Goal: Task Accomplishment & Management: Manage account settings

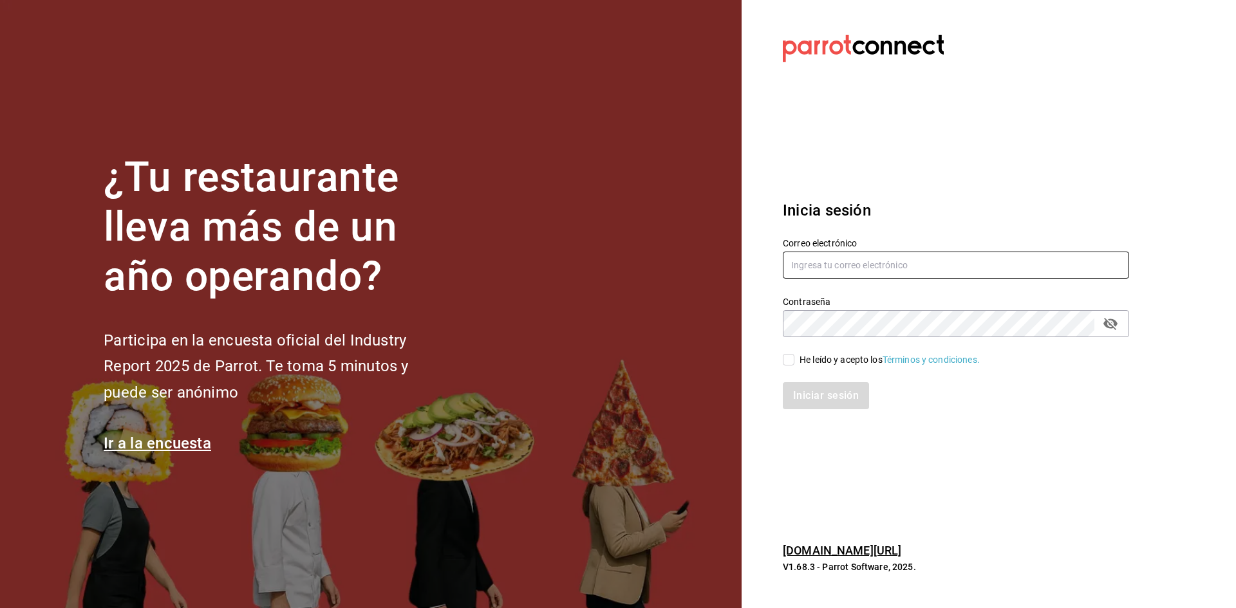
click at [867, 265] on input "text" at bounding box center [956, 265] width 346 height 27
click at [829, 262] on input "mada" at bounding box center [956, 265] width 346 height 27
paste input "lena@vallarta.com"
type input "madalena@vallarta.com"
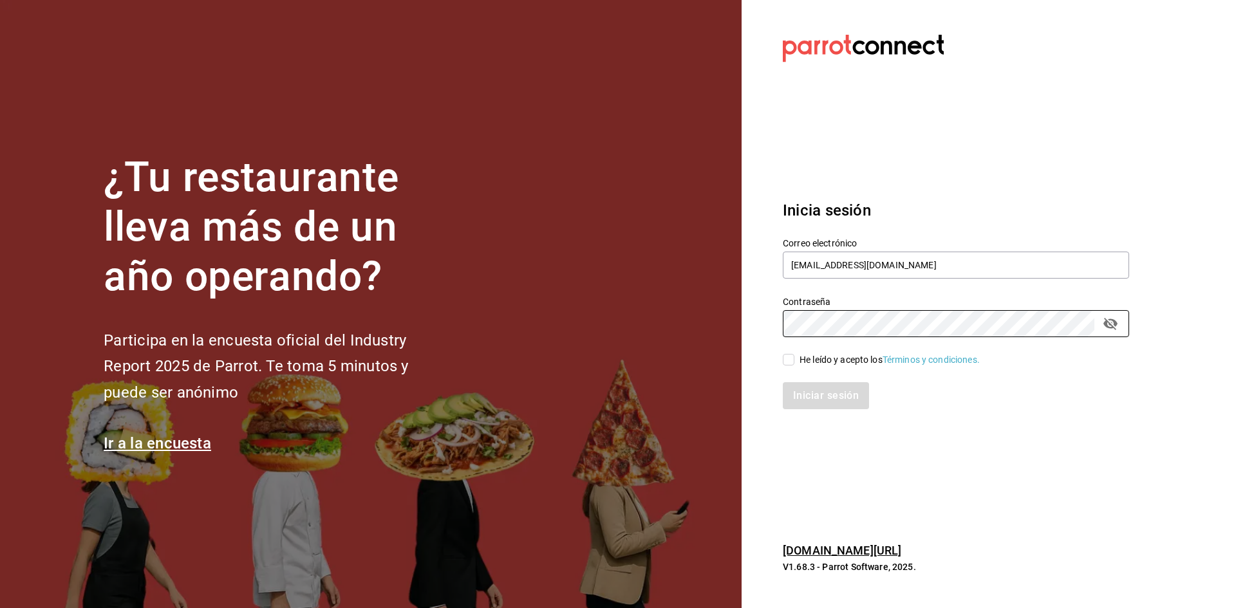
click at [792, 362] on input "He leído y acepto los Términos y condiciones." at bounding box center [789, 360] width 12 height 12
checkbox input "true"
click at [808, 392] on button "Iniciar sesión" at bounding box center [827, 395] width 88 height 27
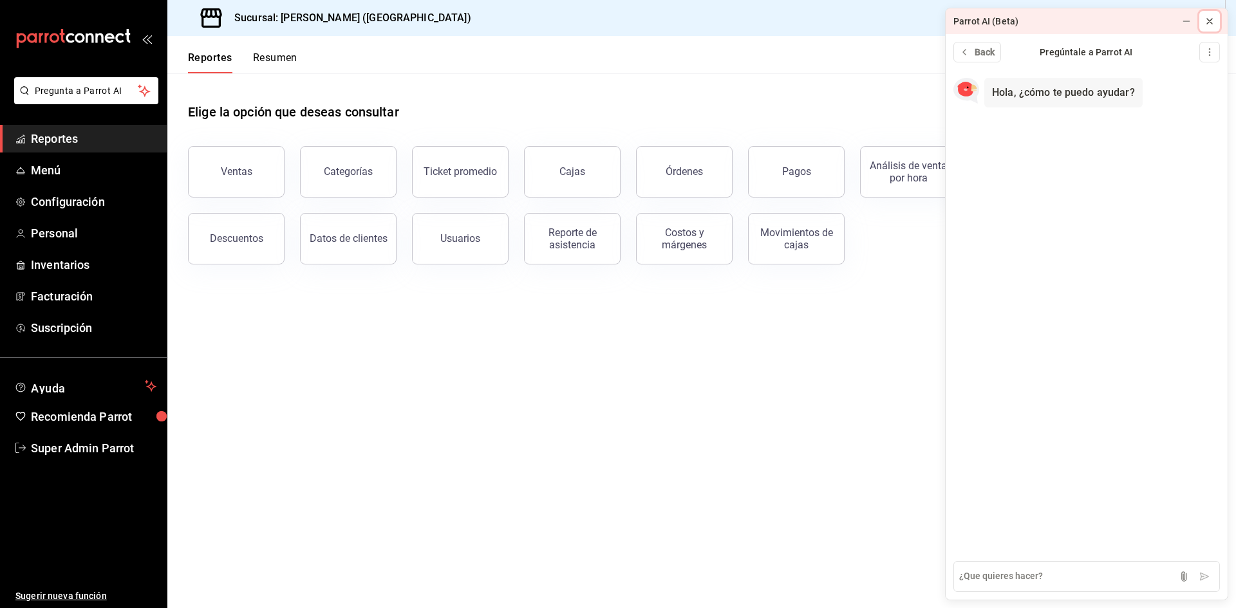
click at [1217, 12] on button at bounding box center [1209, 21] width 21 height 21
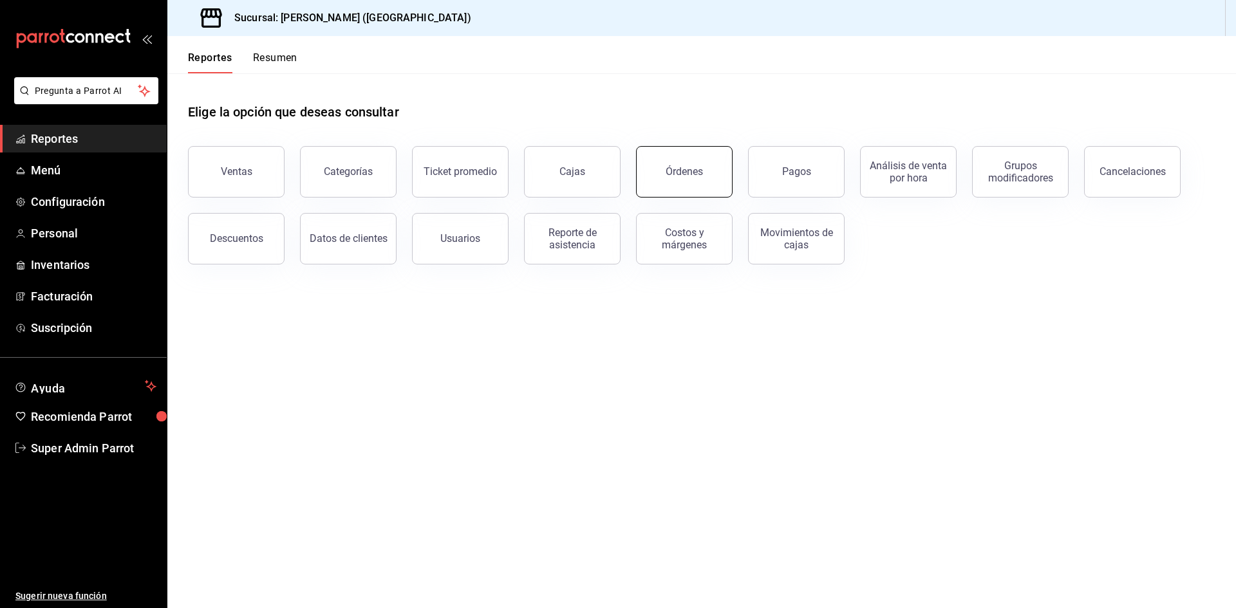
click at [655, 165] on button "Órdenes" at bounding box center [684, 172] width 97 height 52
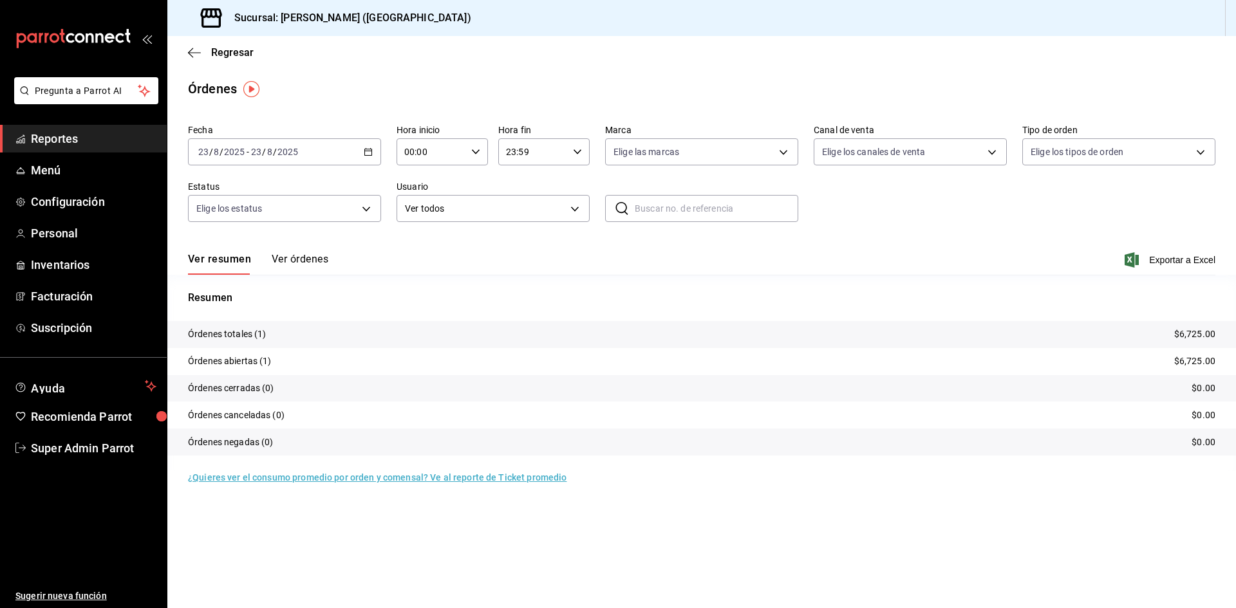
click at [296, 261] on button "Ver órdenes" at bounding box center [300, 264] width 57 height 22
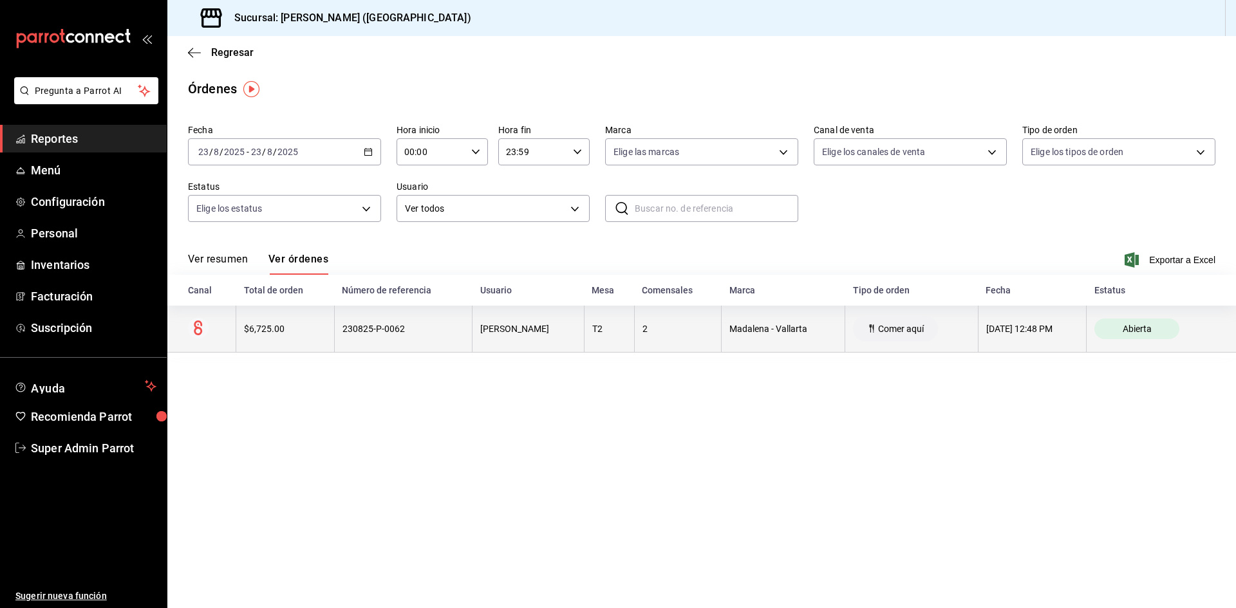
click at [406, 339] on th "230825-P-0062" at bounding box center [403, 329] width 138 height 47
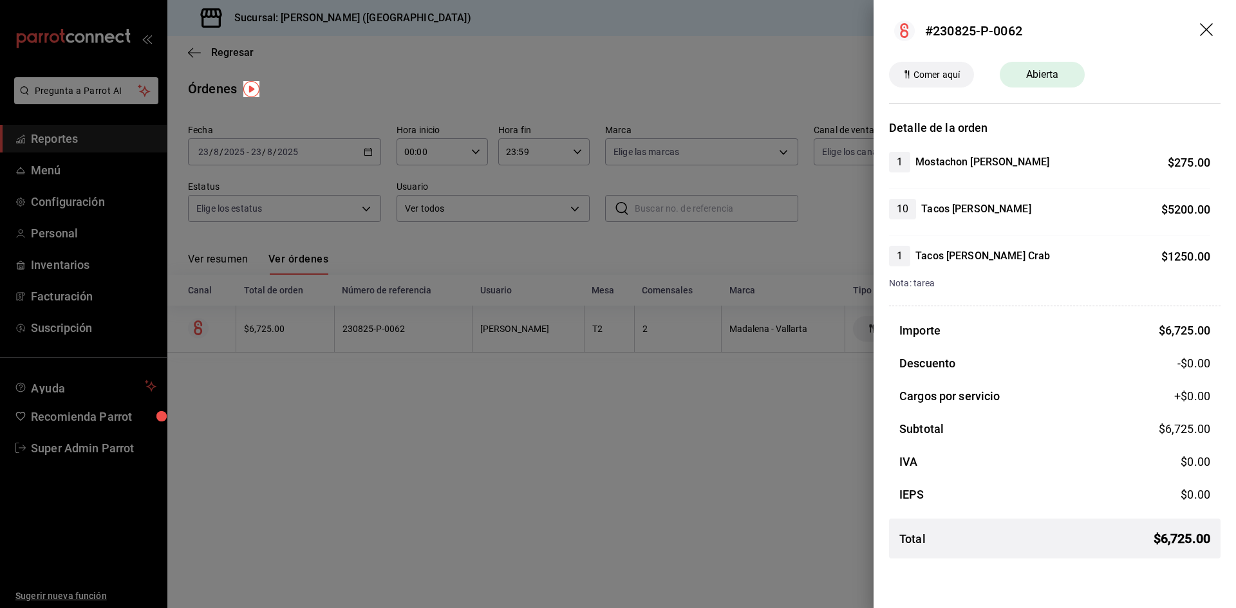
click at [1199, 29] on header "#230825-P-0062" at bounding box center [1055, 31] width 362 height 62
click at [1205, 34] on icon "drag" at bounding box center [1207, 30] width 15 height 15
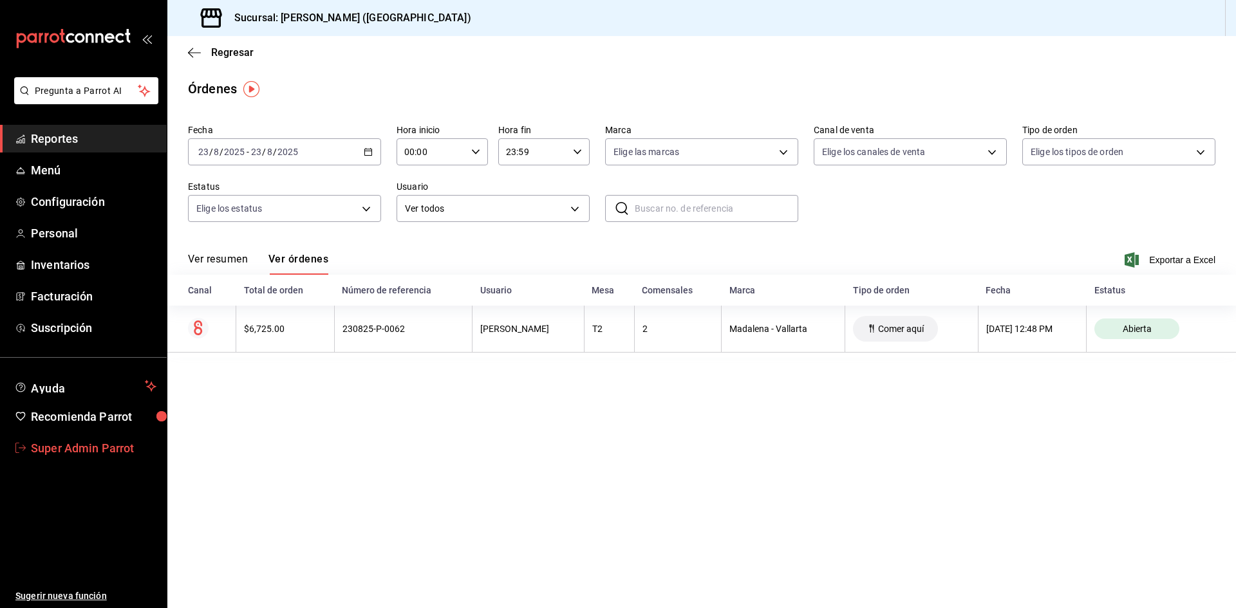
click at [100, 457] on link "Super Admin Parrot" at bounding box center [83, 449] width 167 height 28
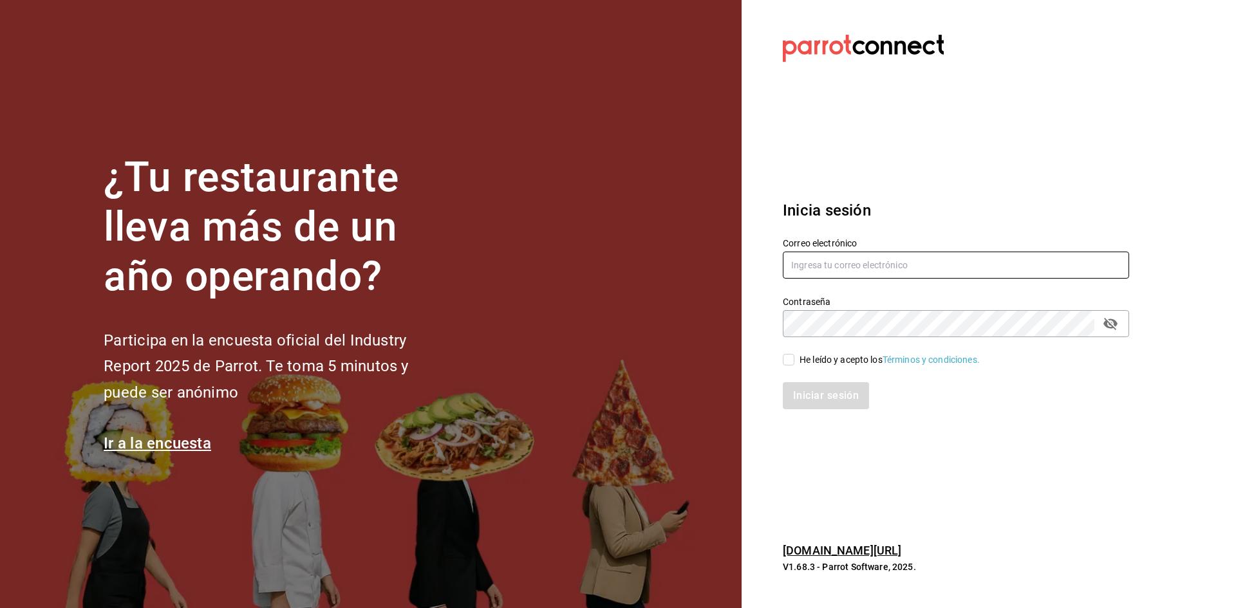
click at [876, 259] on input "text" at bounding box center [956, 265] width 346 height 27
type input "cafedelprofesor@acanceh.com"
click at [787, 364] on input "He leído y acepto los Términos y condiciones." at bounding box center [789, 360] width 12 height 12
checkbox input "true"
click at [798, 380] on div "Iniciar sesión" at bounding box center [948, 388] width 362 height 42
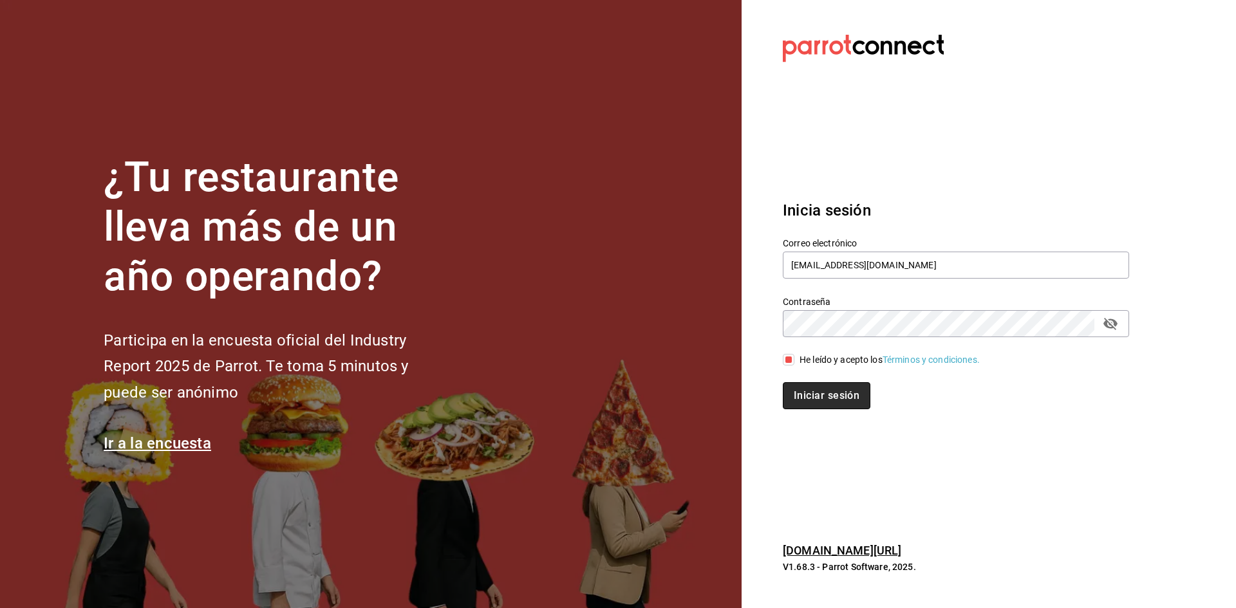
click at [799, 407] on button "Iniciar sesión" at bounding box center [827, 395] width 88 height 27
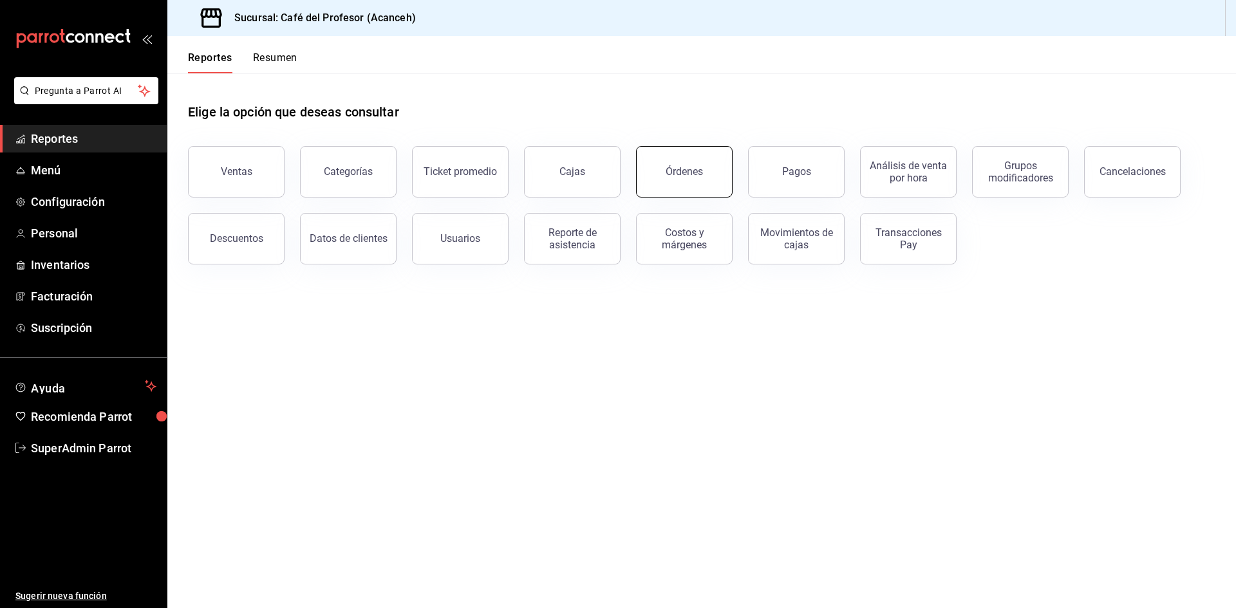
click at [693, 178] on button "Órdenes" at bounding box center [684, 172] width 97 height 52
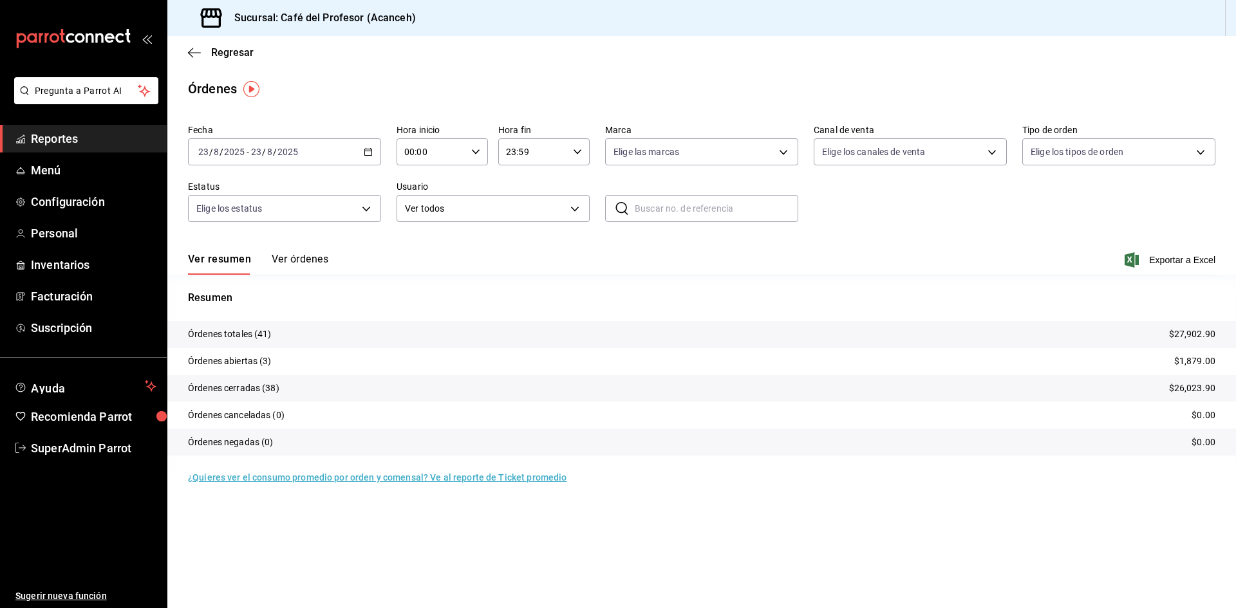
click at [303, 265] on button "Ver órdenes" at bounding box center [300, 264] width 57 height 22
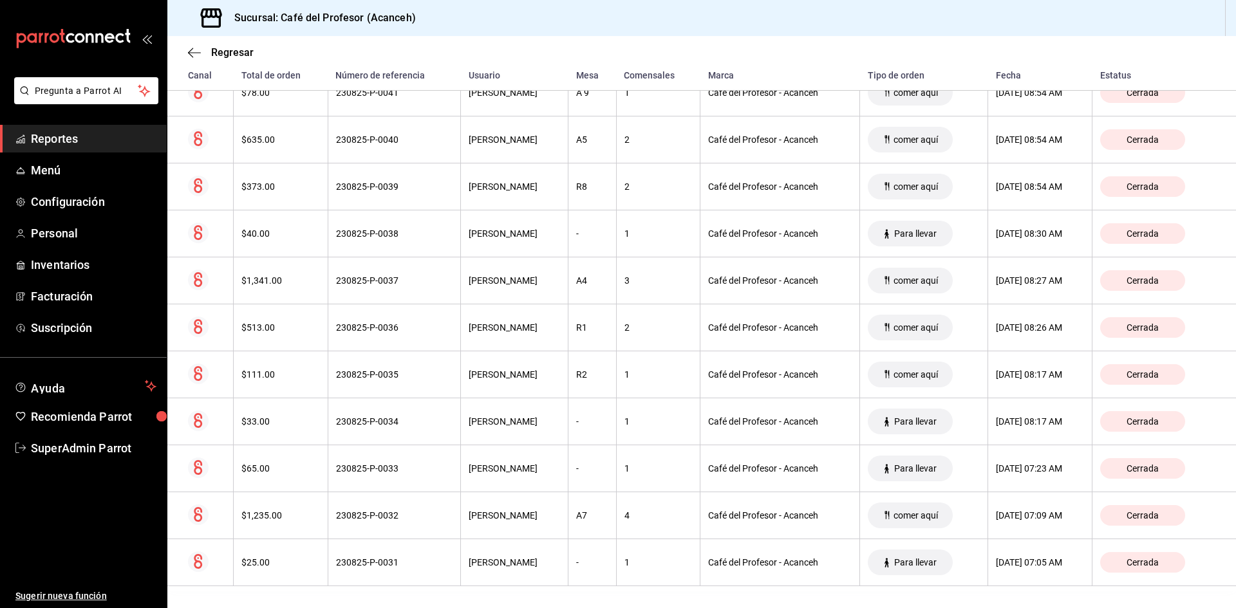
scroll to position [1674, 0]
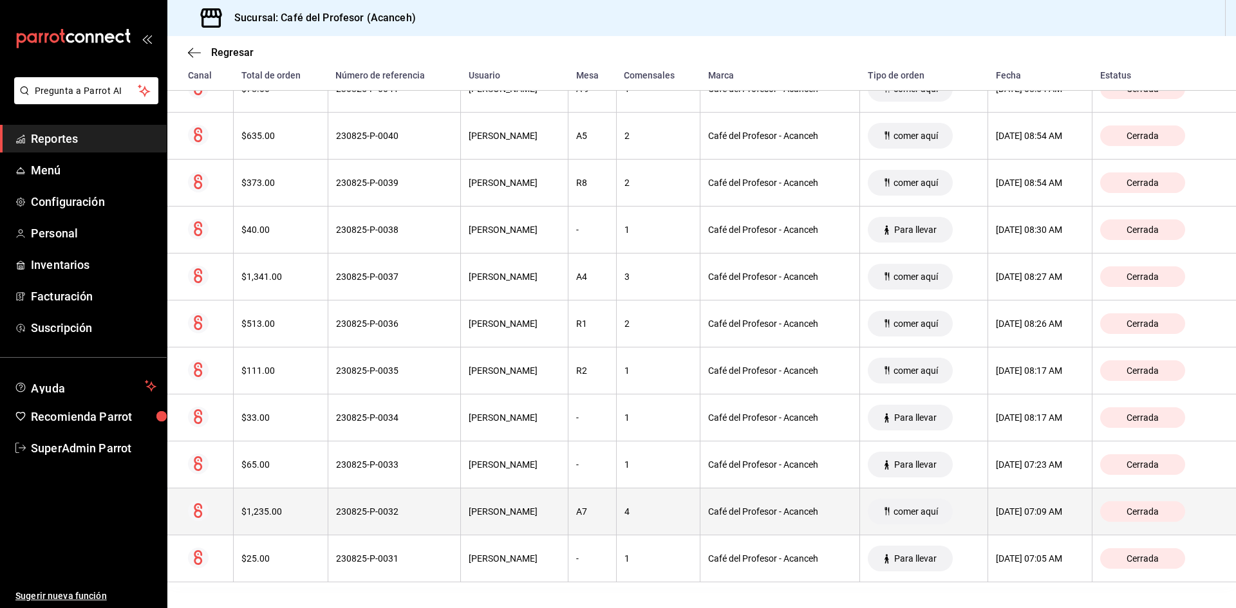
click at [635, 515] on th "4" at bounding box center [658, 512] width 84 height 47
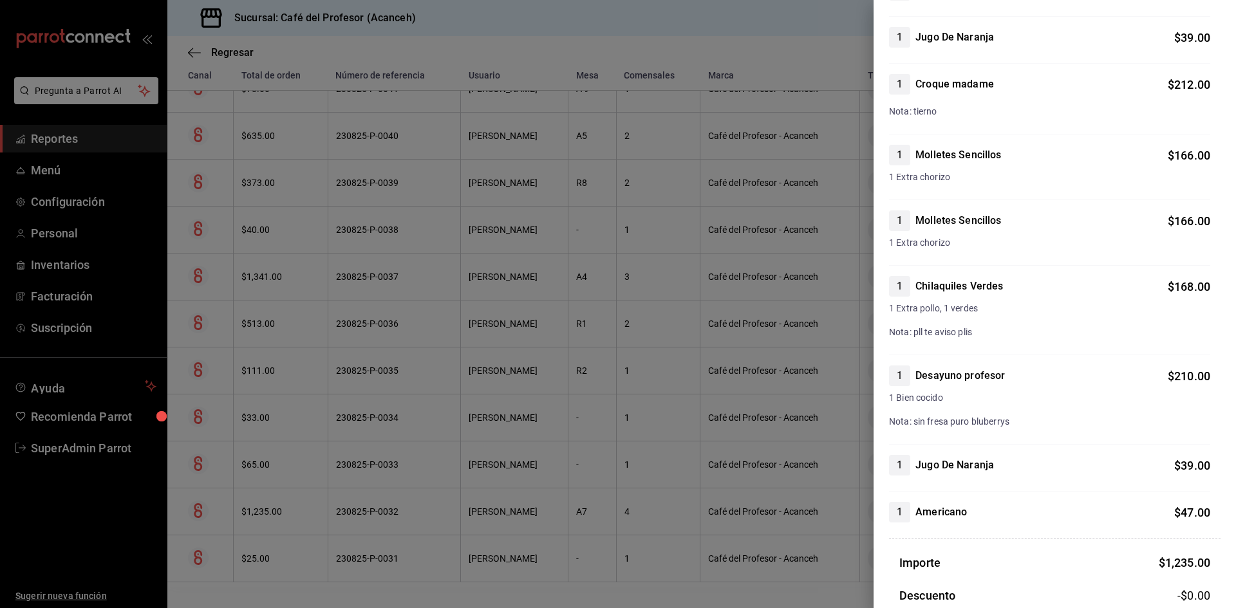
scroll to position [0, 0]
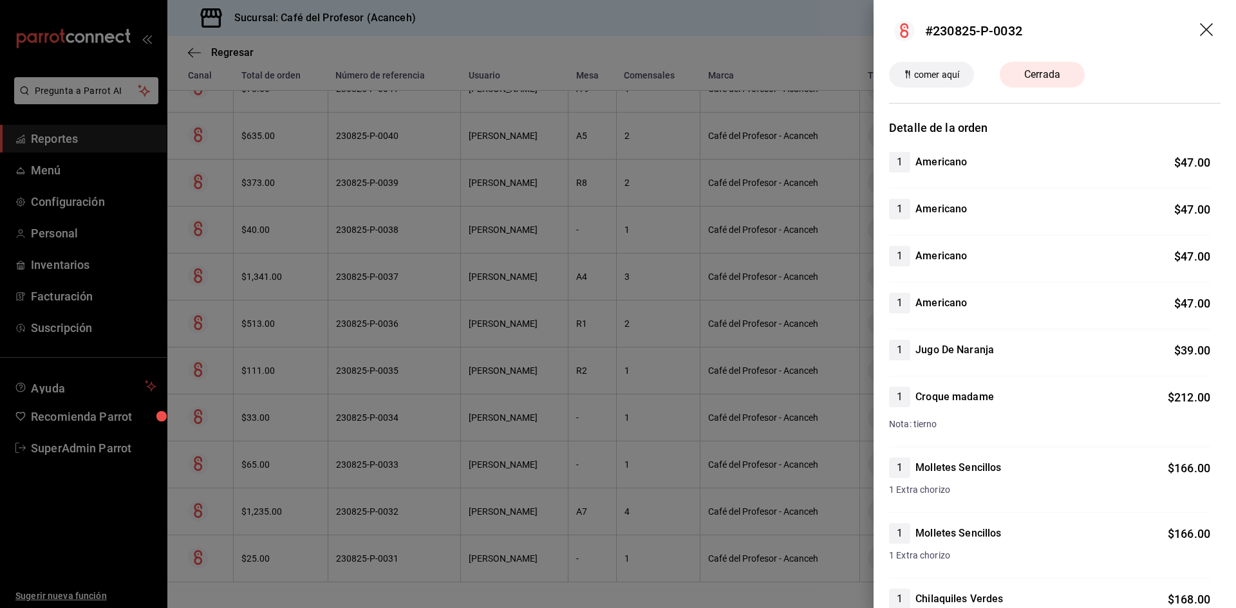
click at [650, 50] on div at bounding box center [618, 304] width 1236 height 608
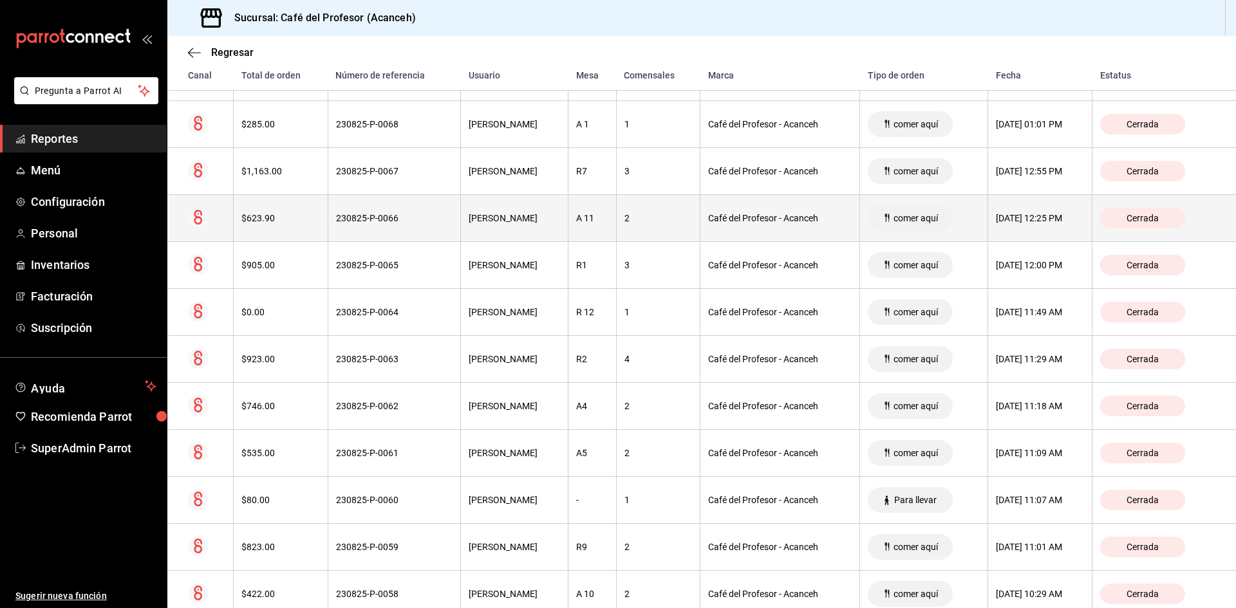
scroll to position [193, 0]
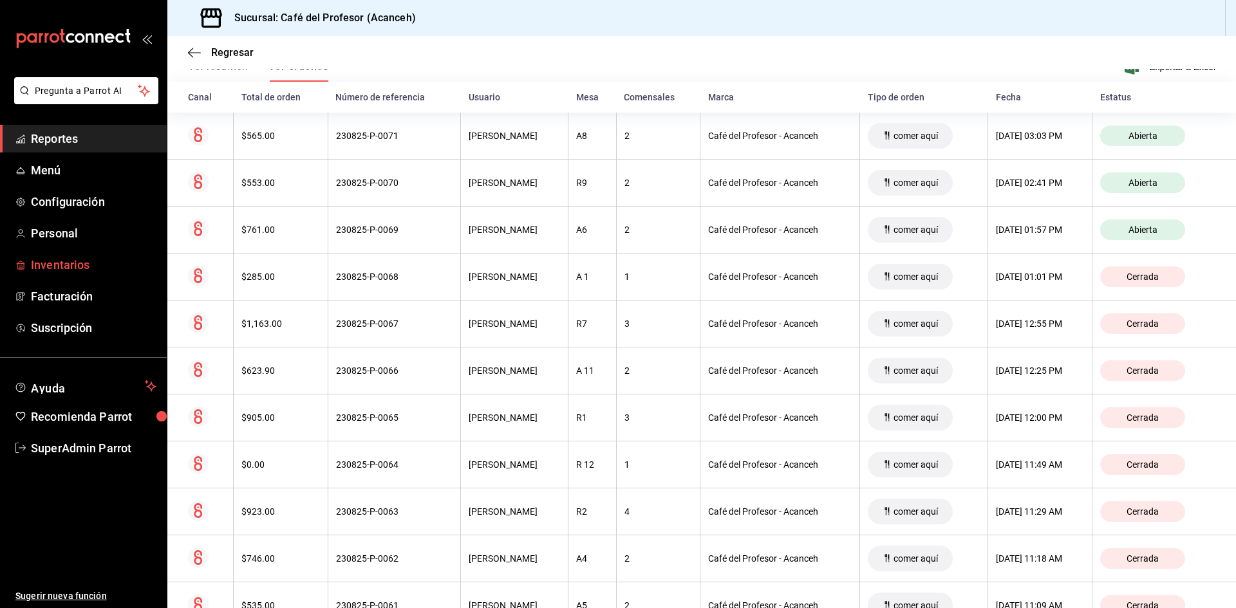
click at [71, 257] on span "Inventarios" at bounding box center [94, 264] width 126 height 17
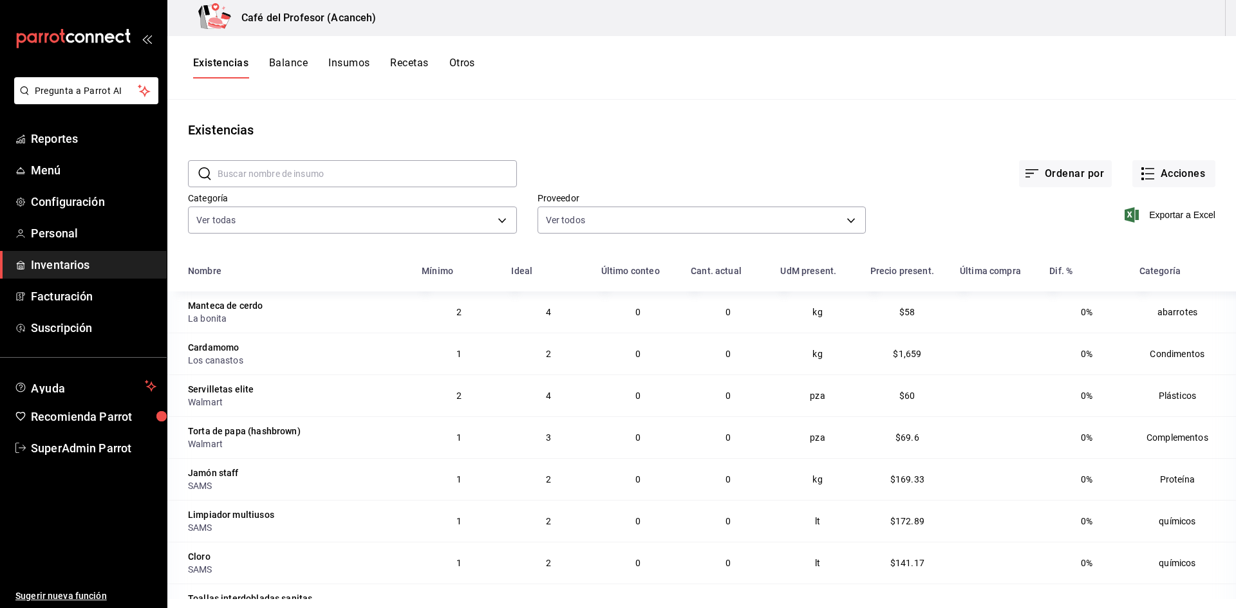
click at [334, 62] on button "Insumos" at bounding box center [348, 68] width 41 height 22
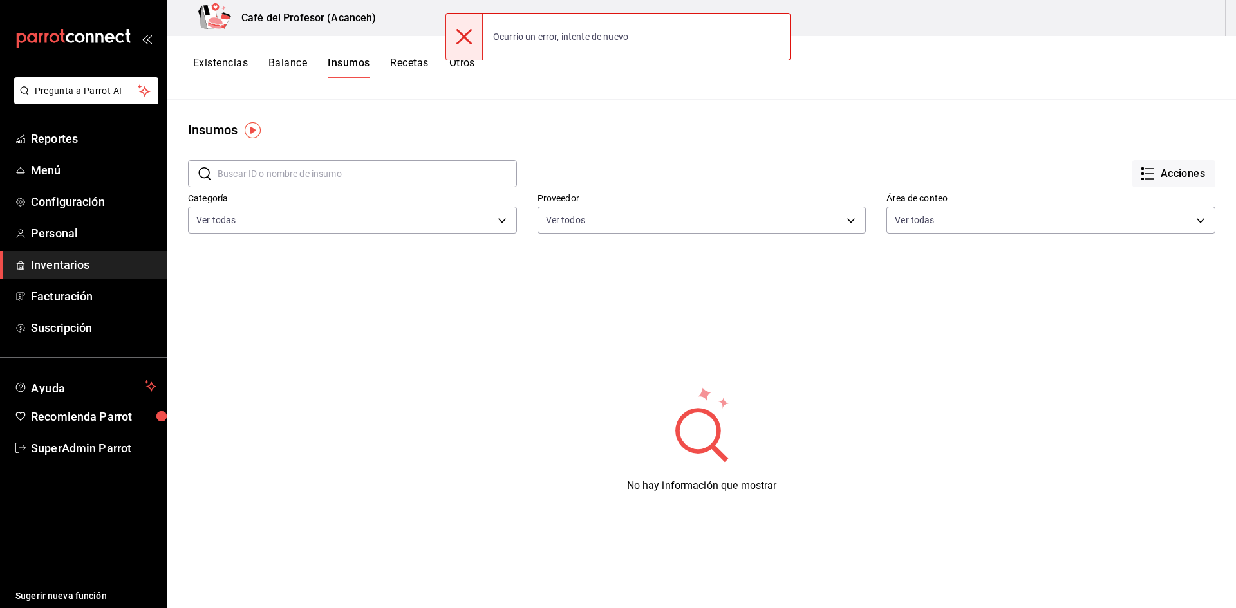
click at [352, 58] on button "Insumos" at bounding box center [349, 68] width 42 height 22
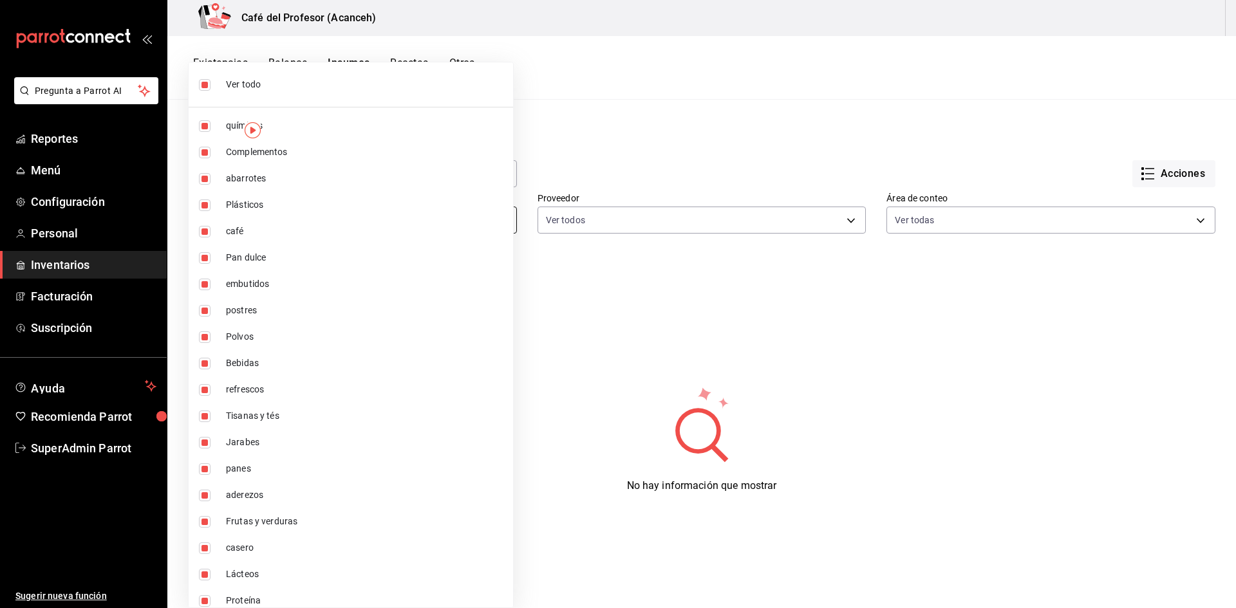
click at [365, 209] on body "Pregunta a Parrot AI Reportes Menú Configuración Personal Inventarios Facturaci…" at bounding box center [618, 299] width 1236 height 599
click at [422, 91] on li "Ver todo" at bounding box center [351, 85] width 324 height 34
checkbox input "false"
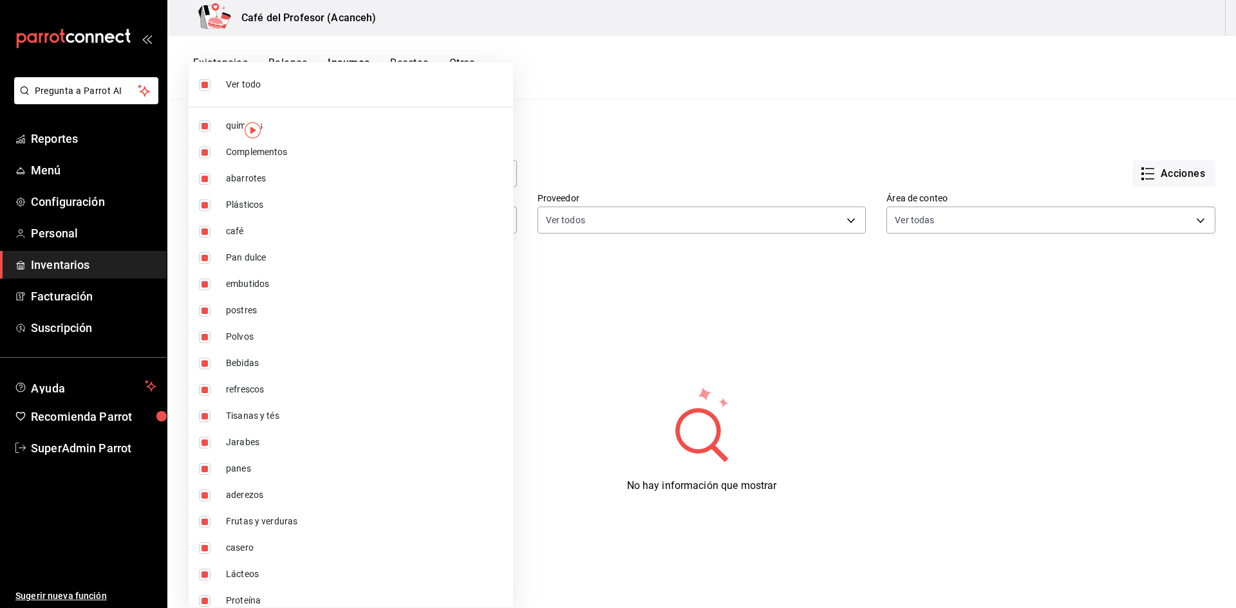
checkbox input "false"
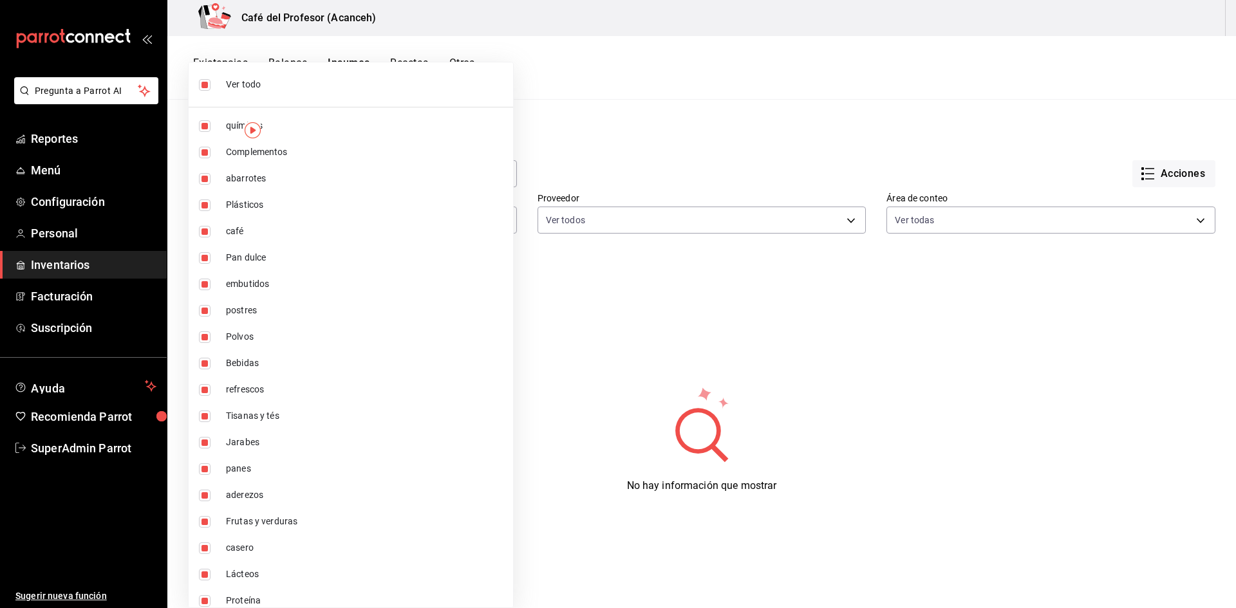
checkbox input "false"
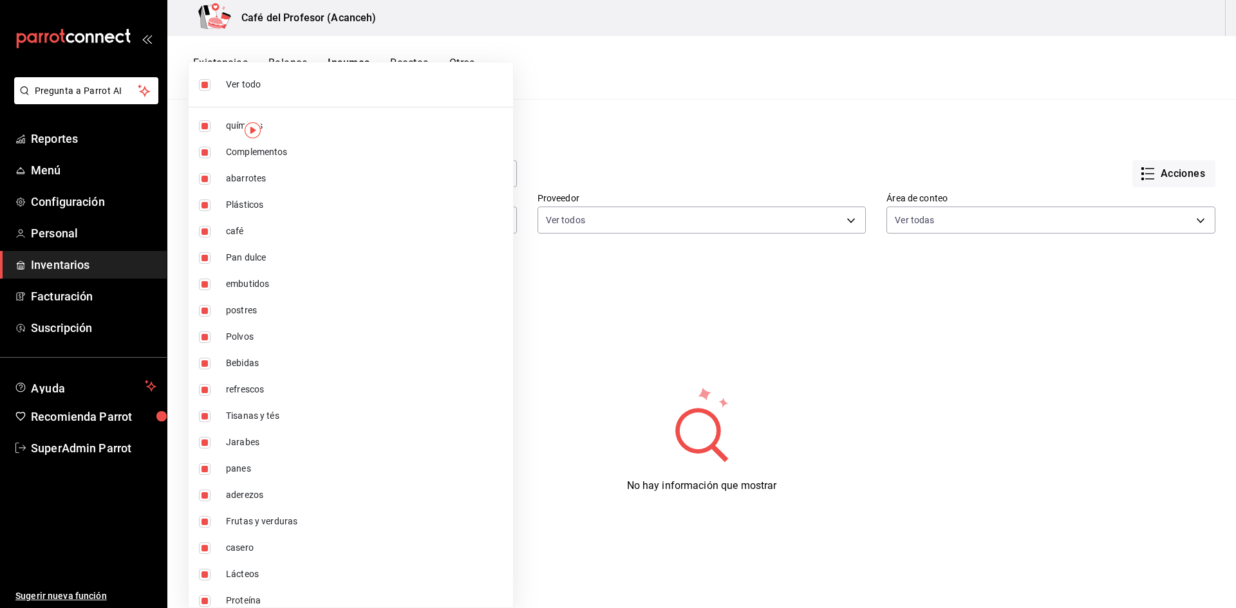
checkbox input "false"
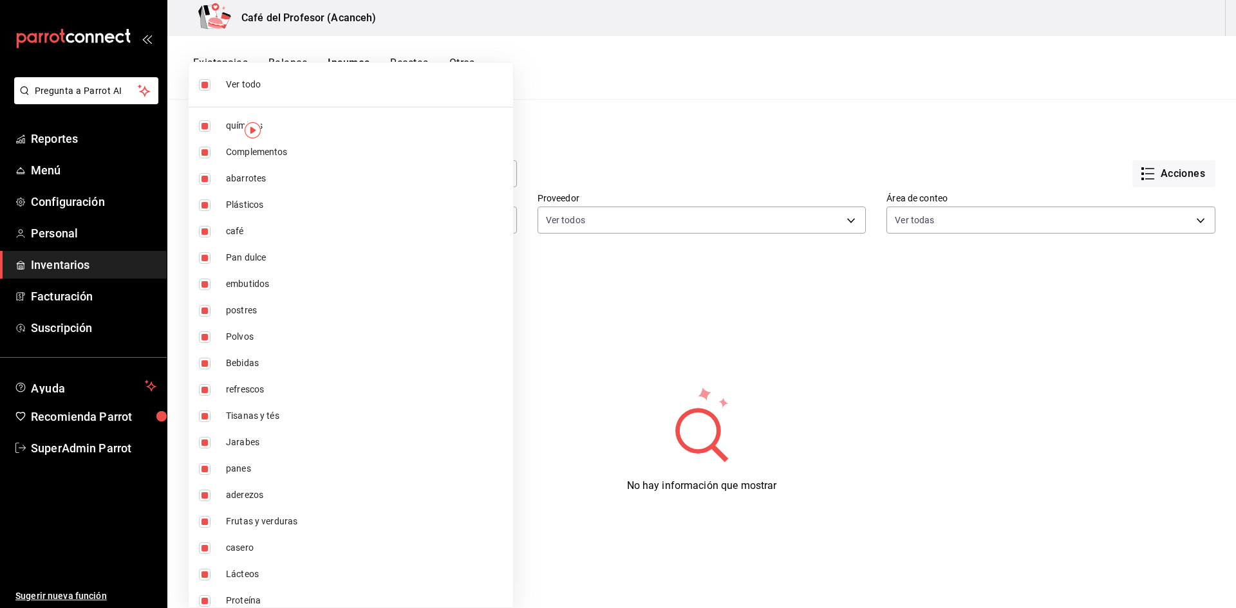
checkbox input "false"
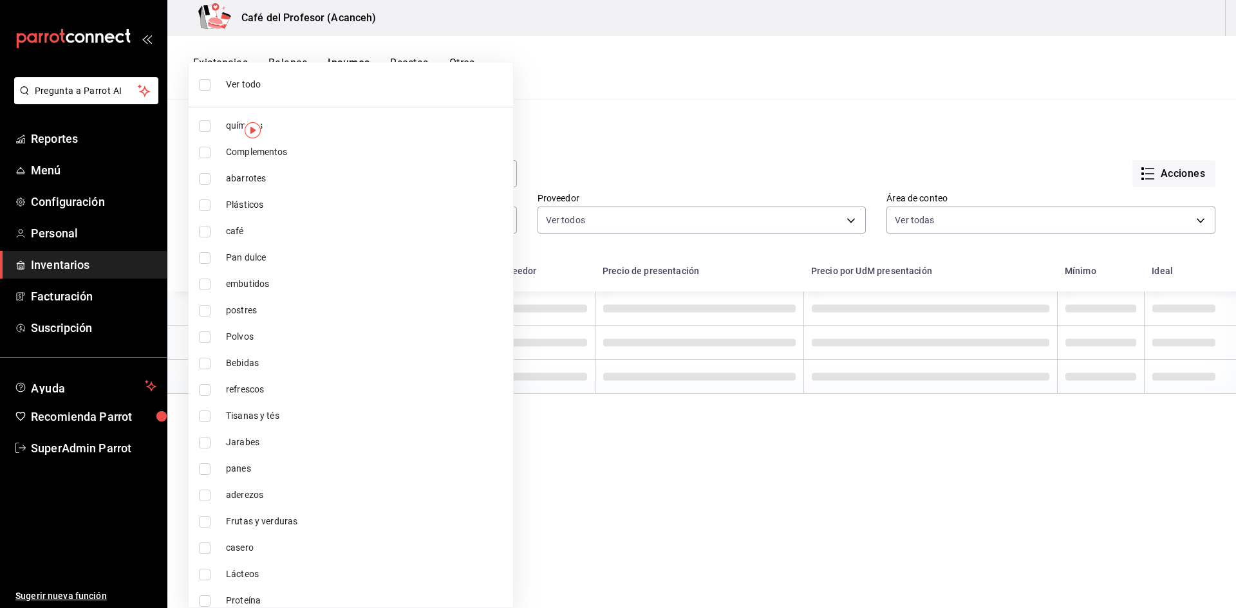
click at [202, 235] on input "checkbox" at bounding box center [205, 232] width 12 height 12
checkbox input "true"
type input "3ddde498-6e56-4b93-85cb-007353c9e7e4"
click at [581, 123] on div at bounding box center [618, 304] width 1236 height 608
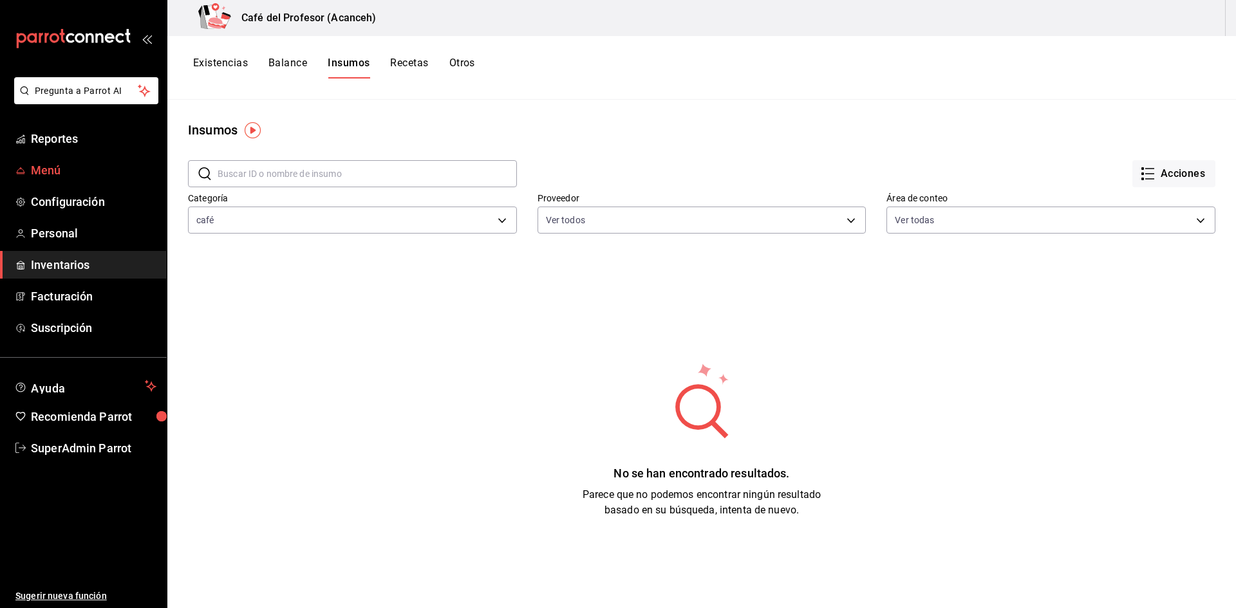
click at [61, 165] on span "Menú" at bounding box center [94, 170] width 126 height 17
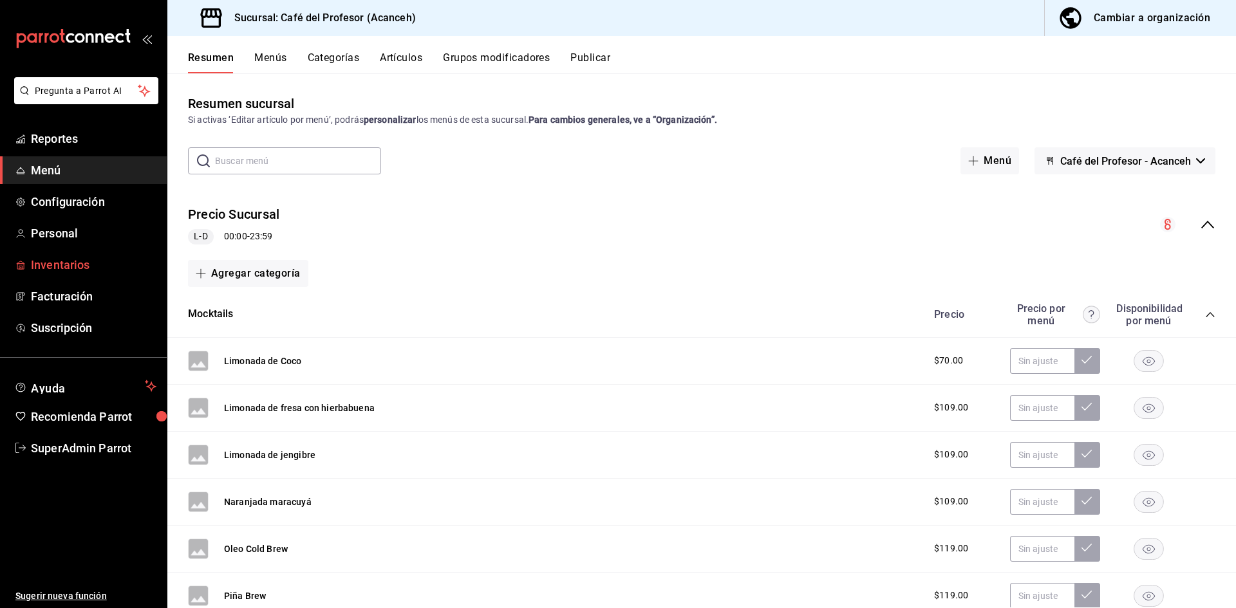
click at [43, 263] on span "Inventarios" at bounding box center [94, 264] width 126 height 17
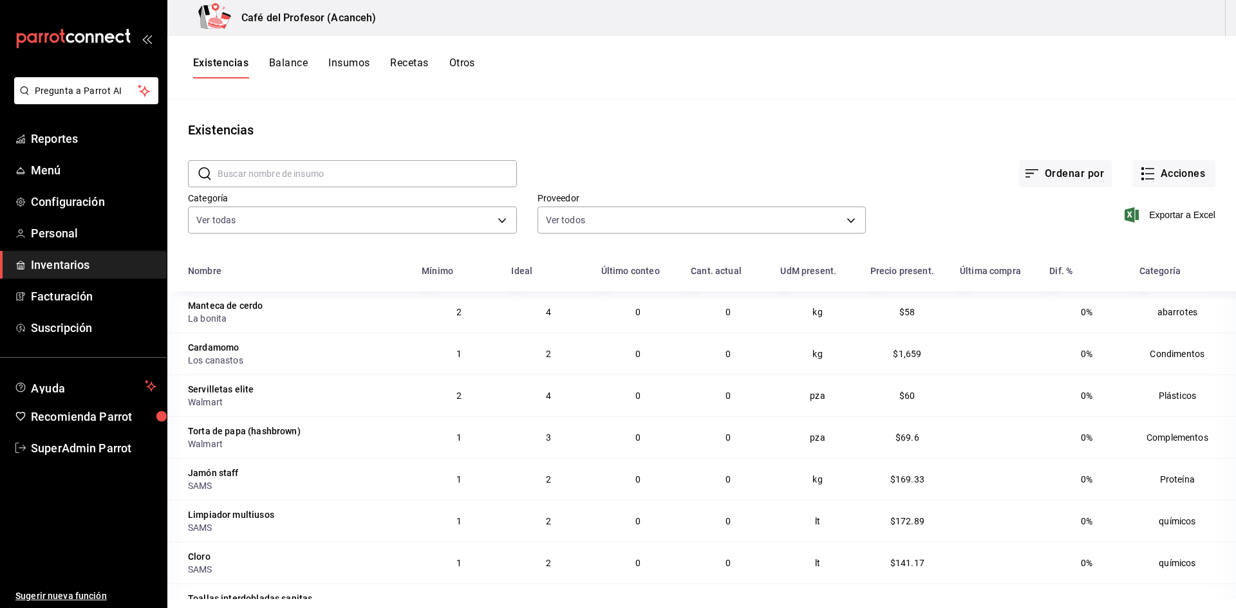
click at [350, 176] on input "text" at bounding box center [367, 174] width 299 height 26
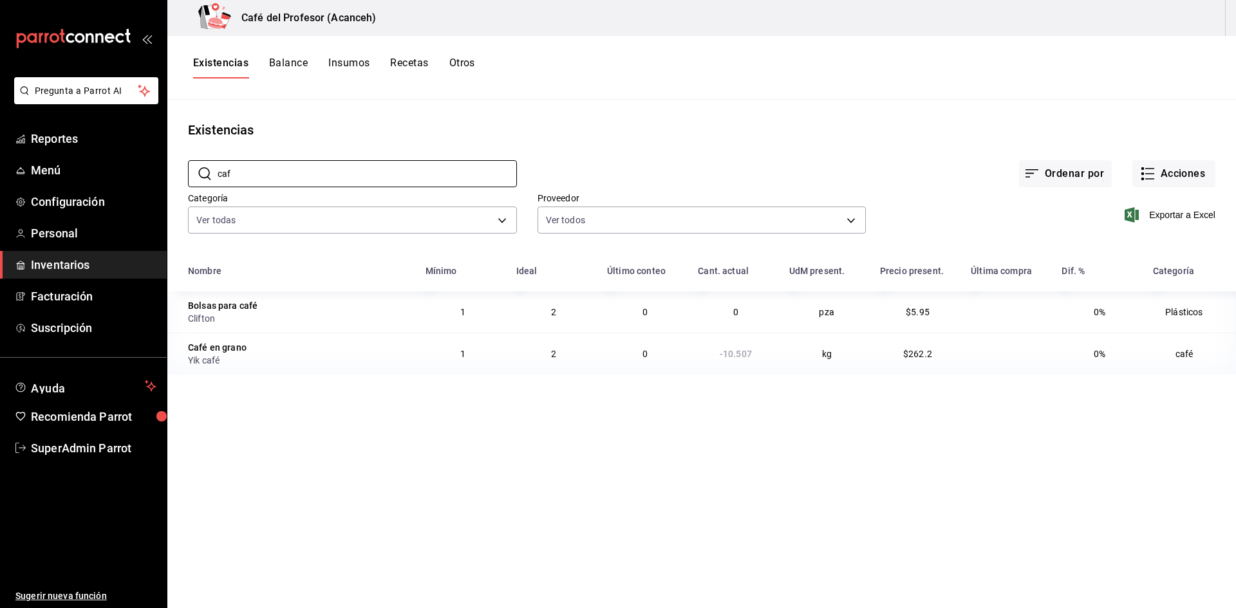
type input "caf"
click at [118, 456] on span "SuperAdmin Parrot" at bounding box center [94, 448] width 126 height 17
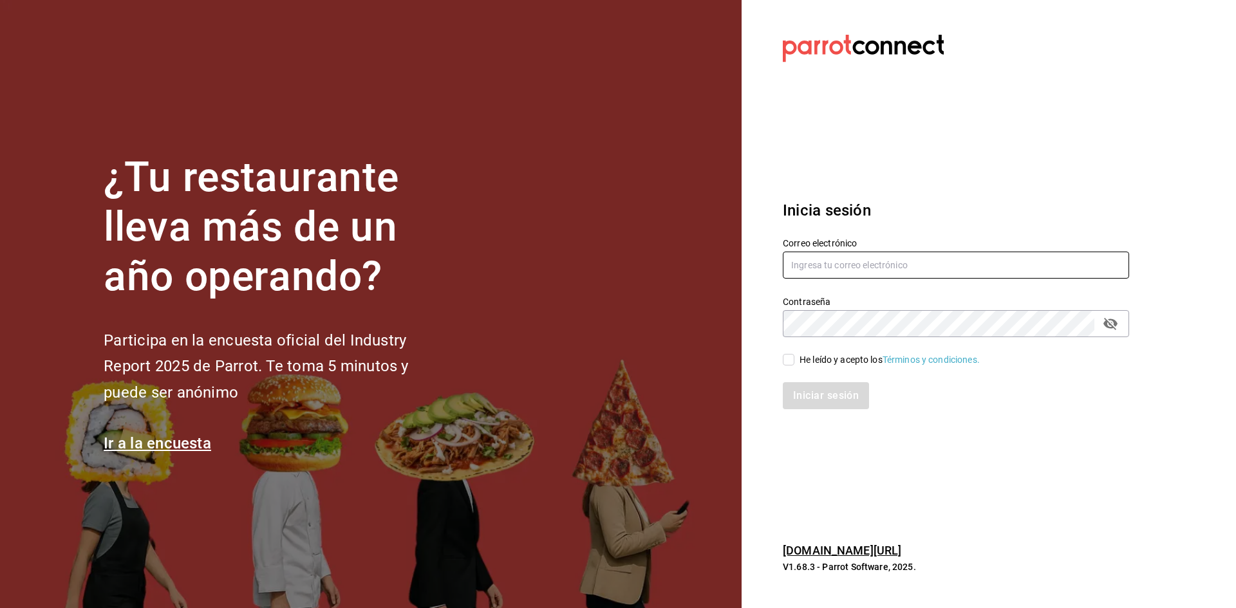
click at [930, 263] on input "text" at bounding box center [956, 265] width 346 height 27
paste input "temakita@mty.com"
type input "temakita@mty.com"
click at [791, 362] on input "He leído y acepto los Términos y condiciones." at bounding box center [789, 360] width 12 height 12
checkbox input "true"
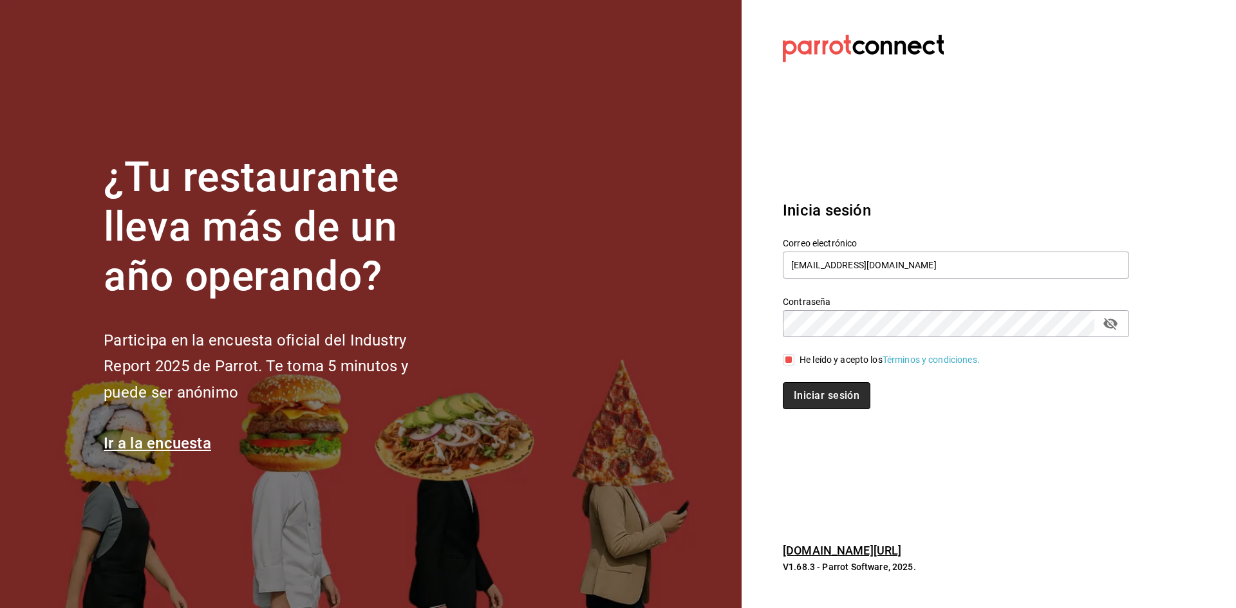
click at [806, 388] on button "Iniciar sesión" at bounding box center [827, 395] width 88 height 27
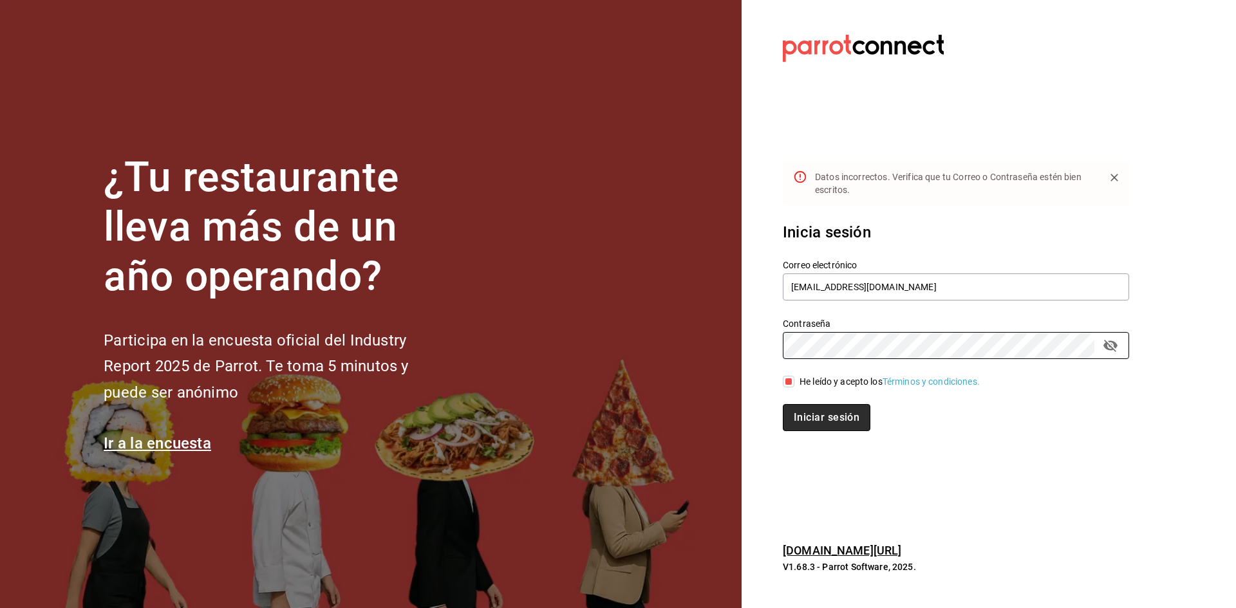
click at [812, 414] on button "Iniciar sesión" at bounding box center [827, 417] width 88 height 27
click at [889, 286] on input "temakita@mty.com" at bounding box center [956, 287] width 346 height 27
paste input "monterrey@multiuser"
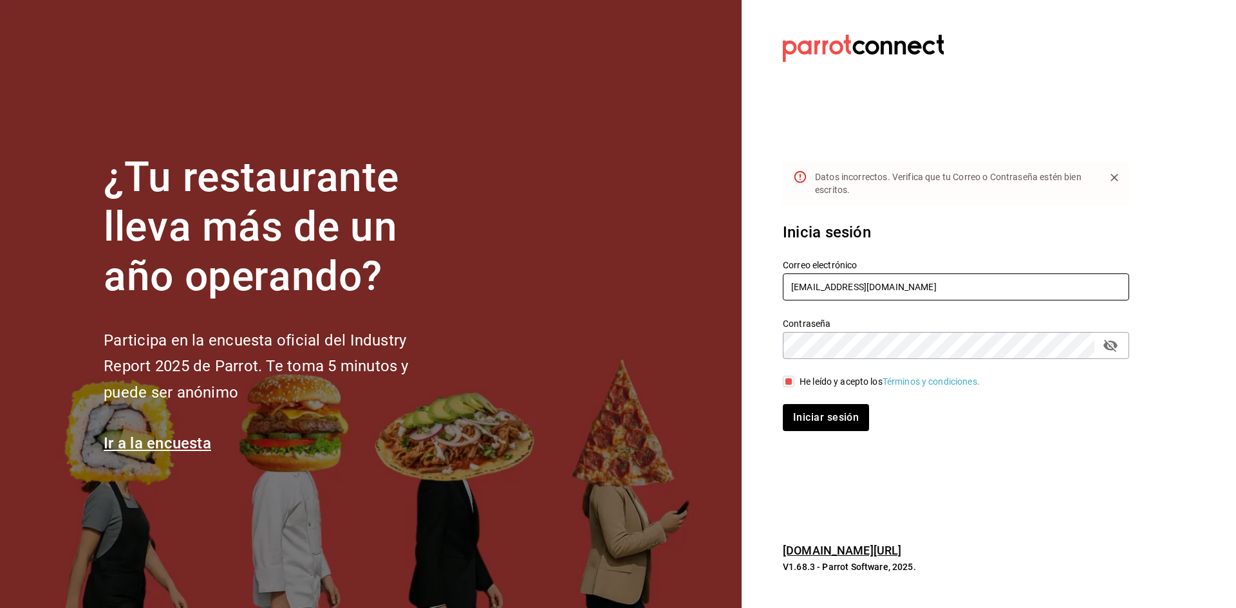
type input "temakitamonterrey@multiuser.com"
click at [814, 410] on button "Iniciar sesión" at bounding box center [827, 417] width 88 height 27
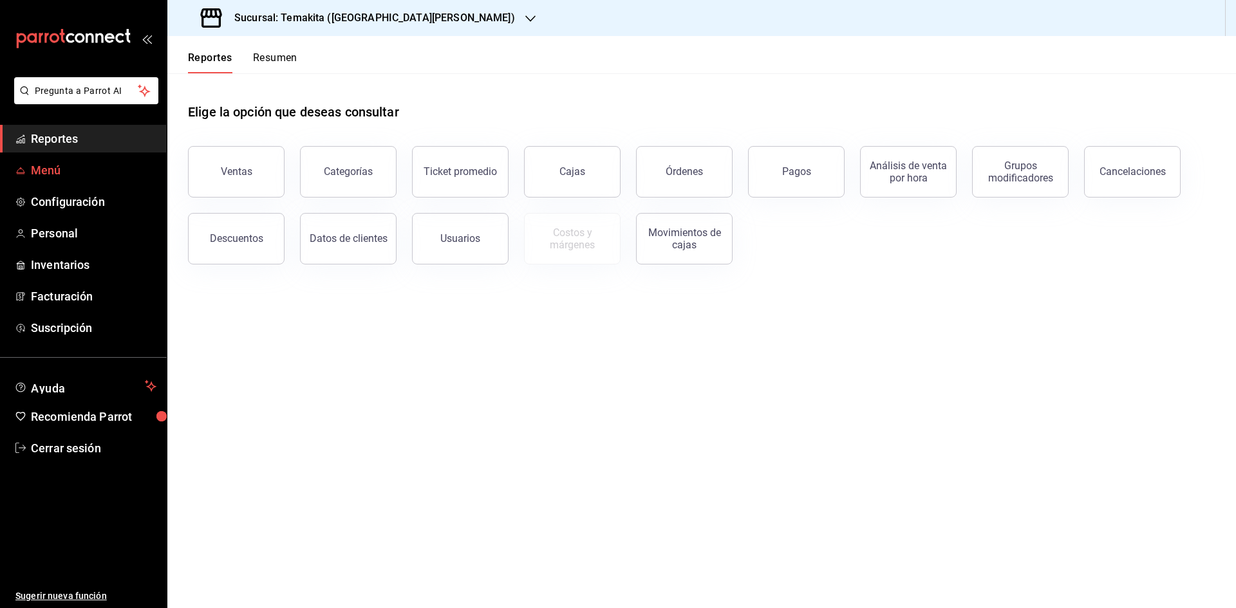
click at [53, 172] on span "Menú" at bounding box center [94, 170] width 126 height 17
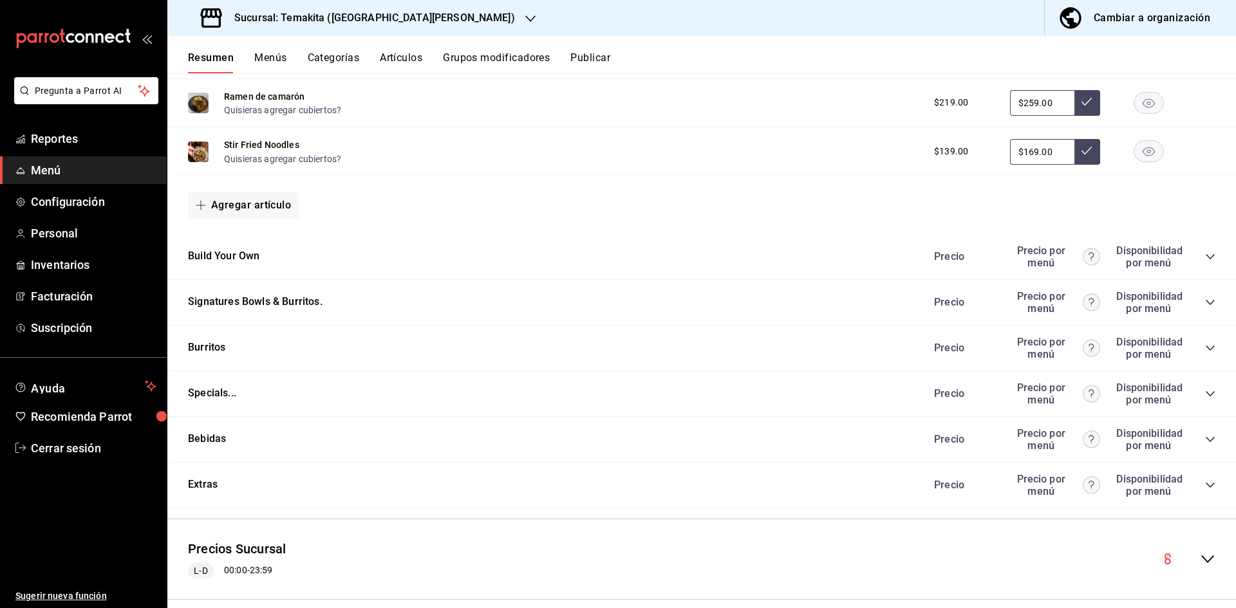
scroll to position [1094, 0]
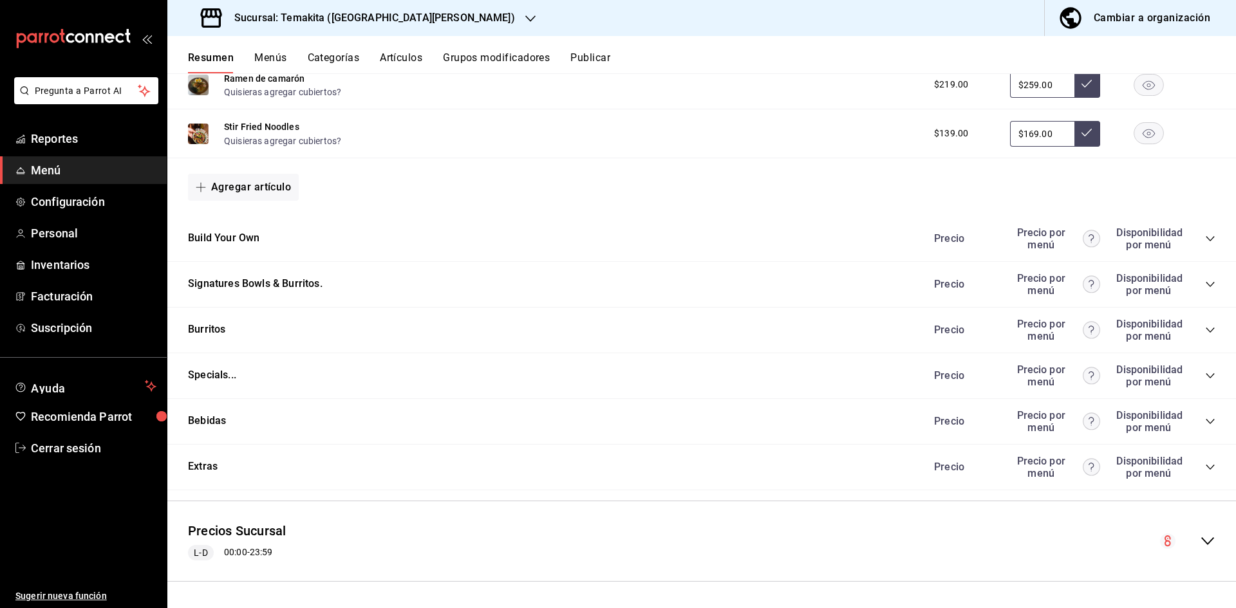
click at [1206, 541] on div "Precios Sucursal L-D 00:00 - 23:59" at bounding box center [701, 542] width 1069 height 60
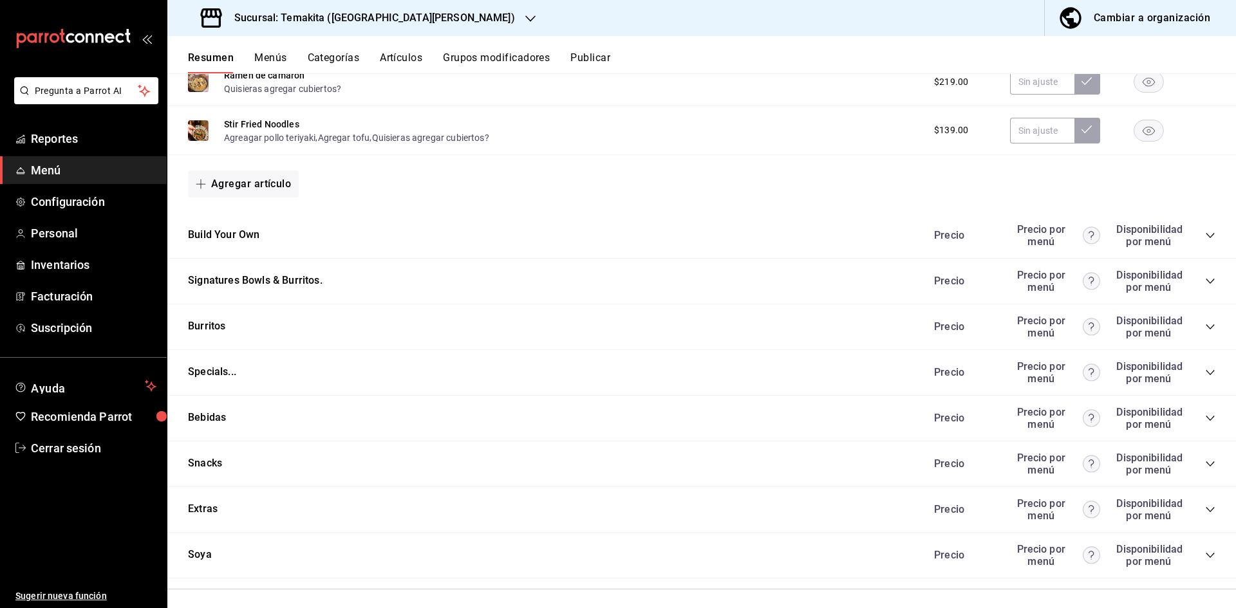
scroll to position [2509, 0]
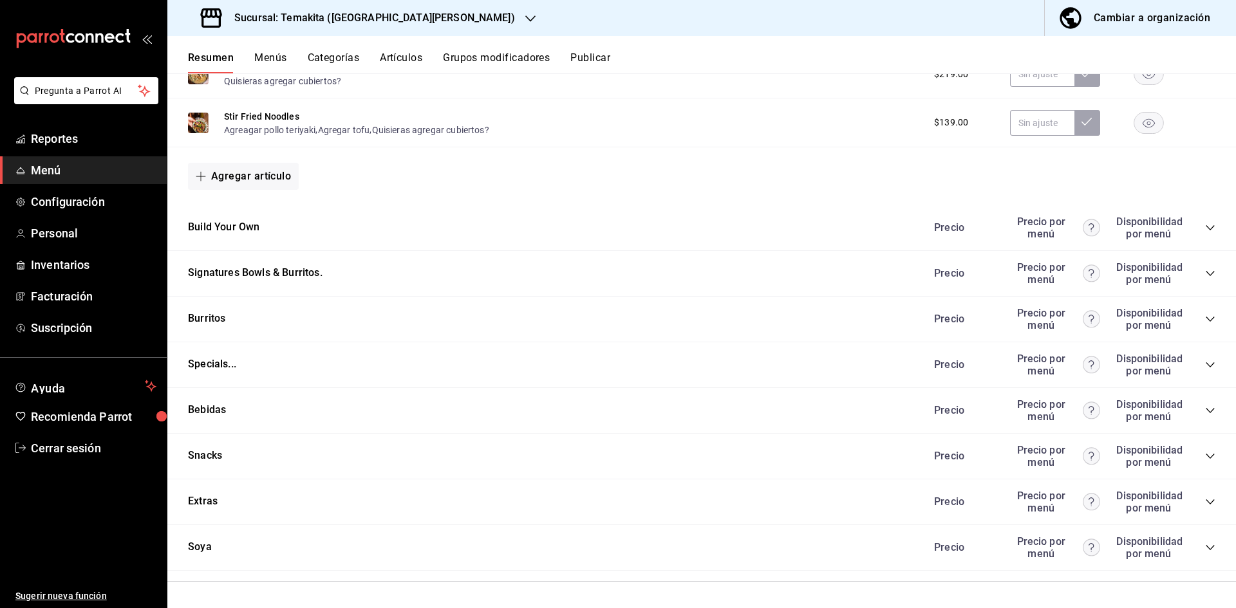
click at [1206, 228] on icon "collapse-category-row" at bounding box center [1210, 227] width 8 height 5
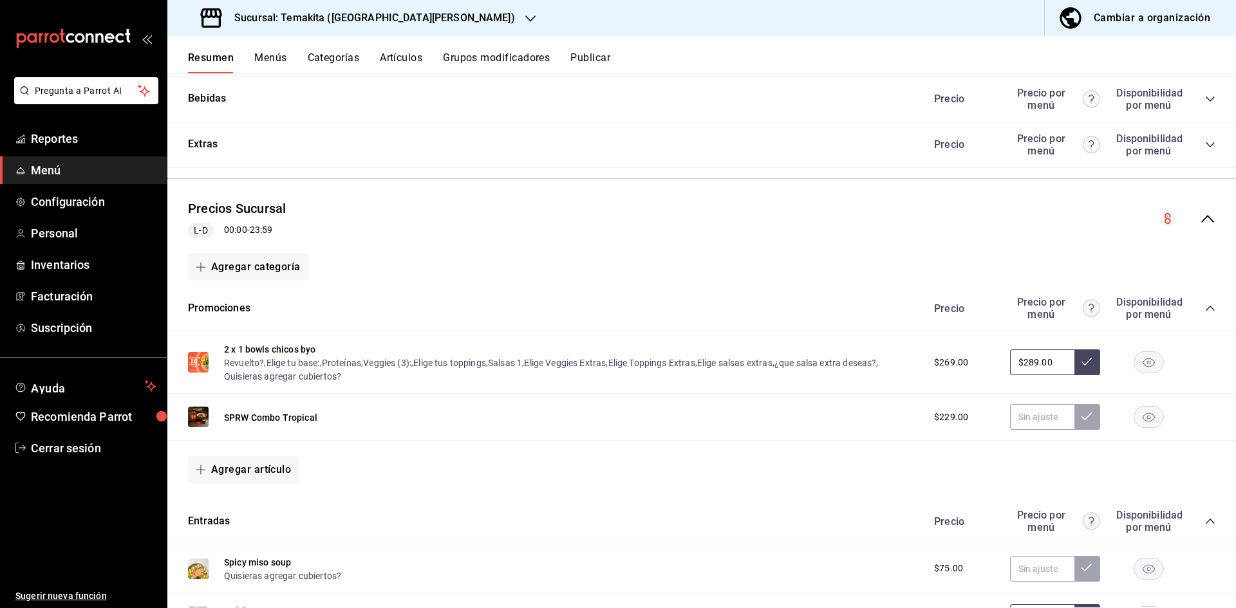
scroll to position [1415, 0]
click at [1170, 27] on button "Cambiar a organización" at bounding box center [1135, 18] width 181 height 36
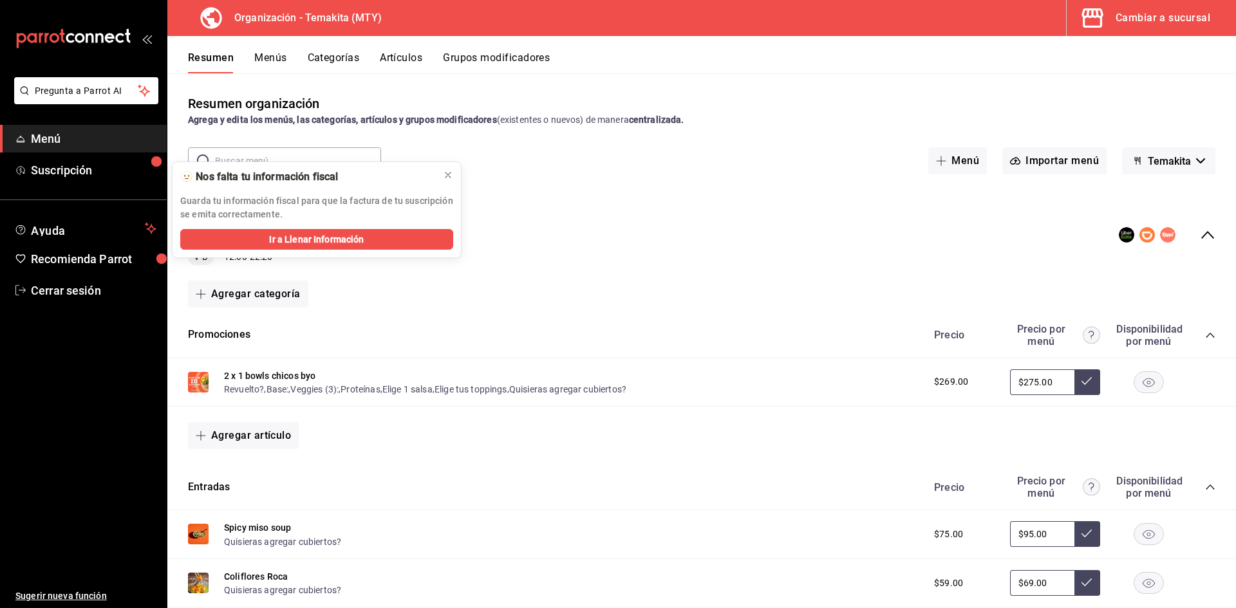
click at [984, 88] on div "Resumen organización Agrega y edita los menús, las categorías, artículos y grup…" at bounding box center [701, 340] width 1069 height 534
click at [1196, 165] on button "Temakita" at bounding box center [1168, 160] width 93 height 27
click at [1090, 85] on div at bounding box center [618, 304] width 1236 height 608
click at [949, 164] on button "Menú" at bounding box center [957, 160] width 59 height 27
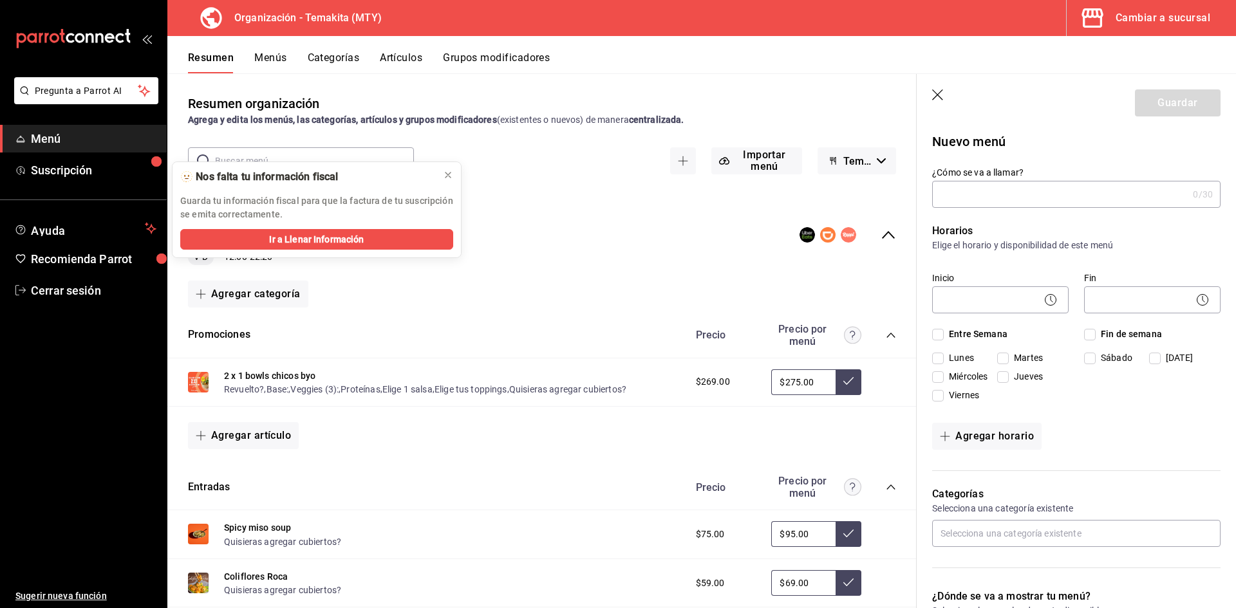
click at [933, 95] on icon "button" at bounding box center [938, 95] width 13 height 13
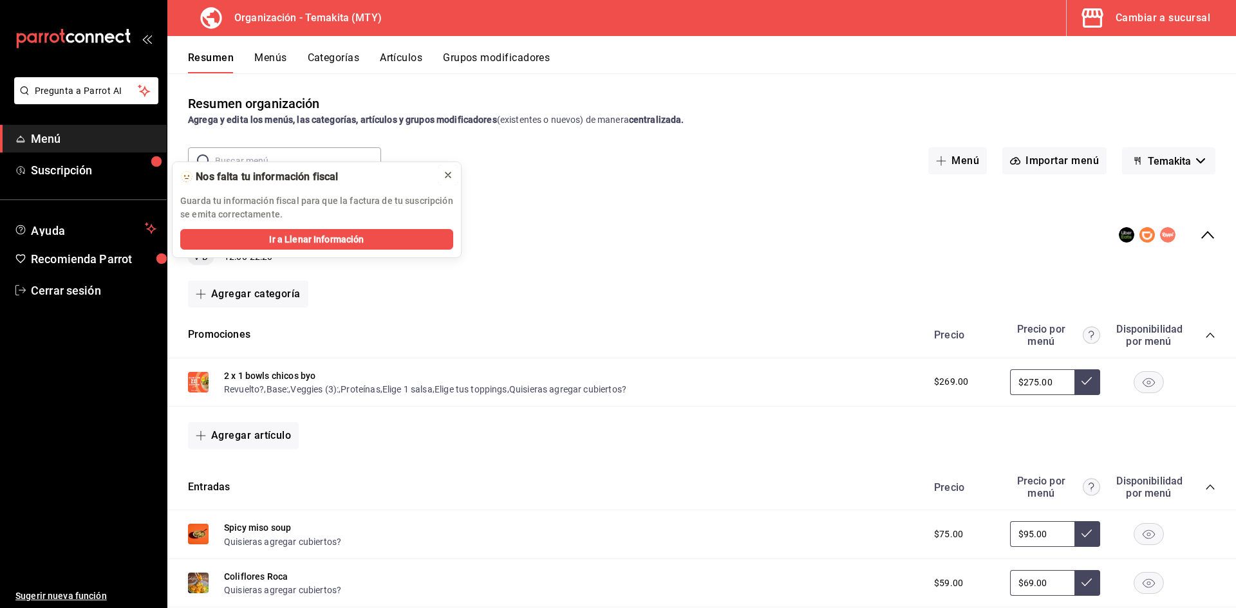
click at [442, 178] on button at bounding box center [448, 175] width 21 height 21
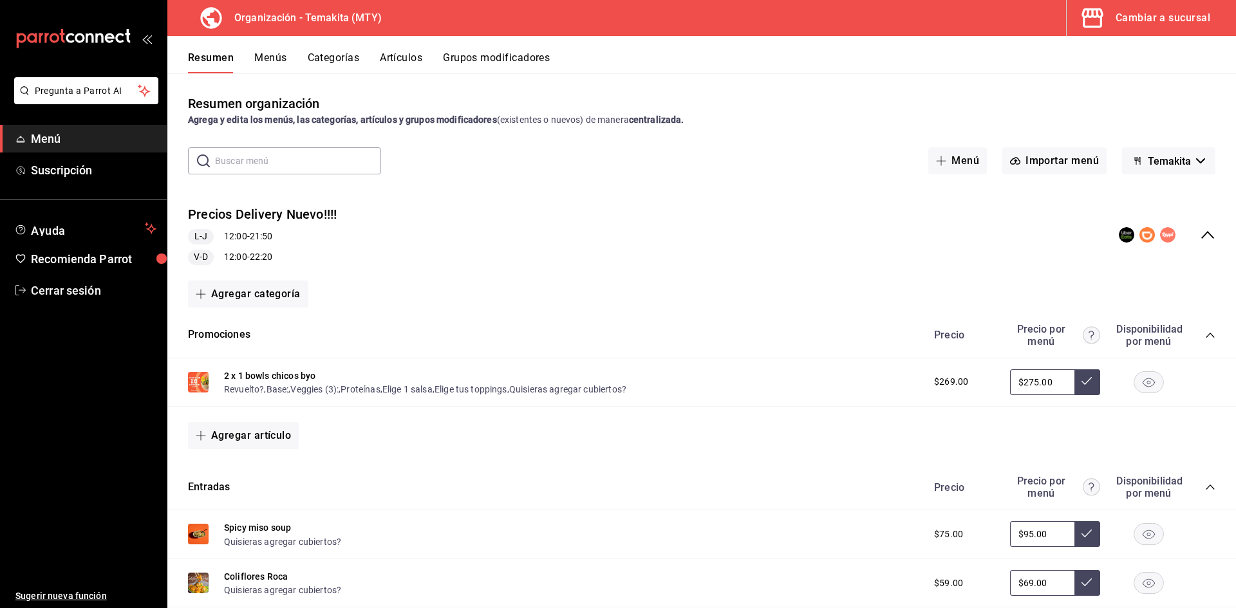
click at [1200, 234] on icon "collapse-menu-row" at bounding box center [1207, 234] width 15 height 15
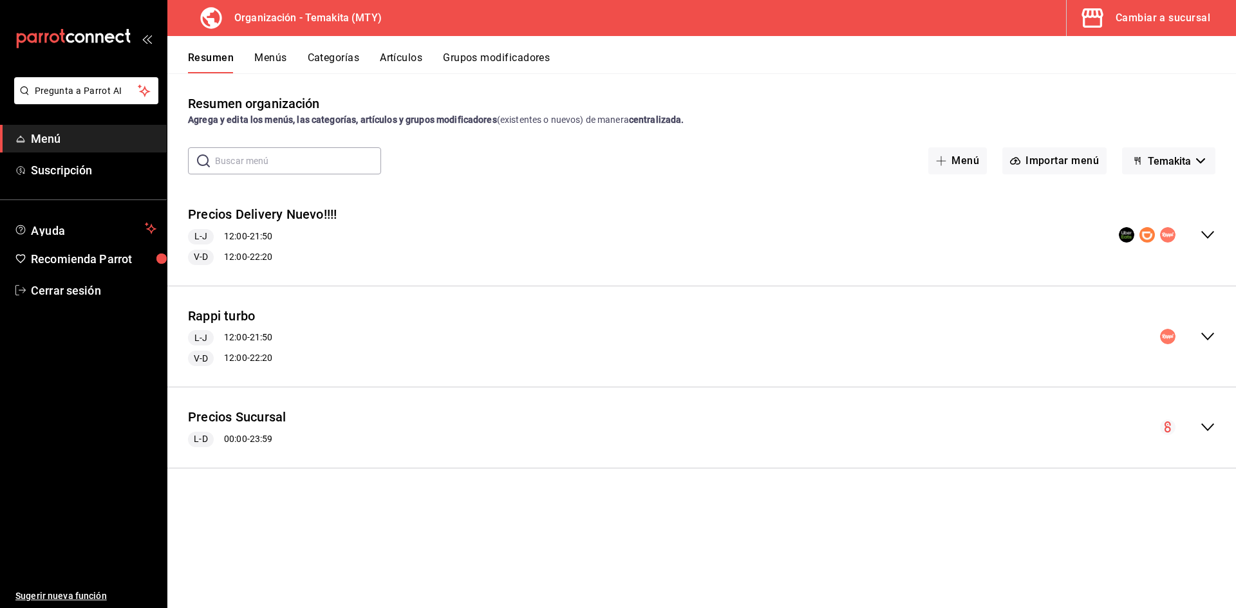
click at [1203, 418] on div "Precios Sucursal L-D 00:00 - 23:59" at bounding box center [701, 428] width 1069 height 60
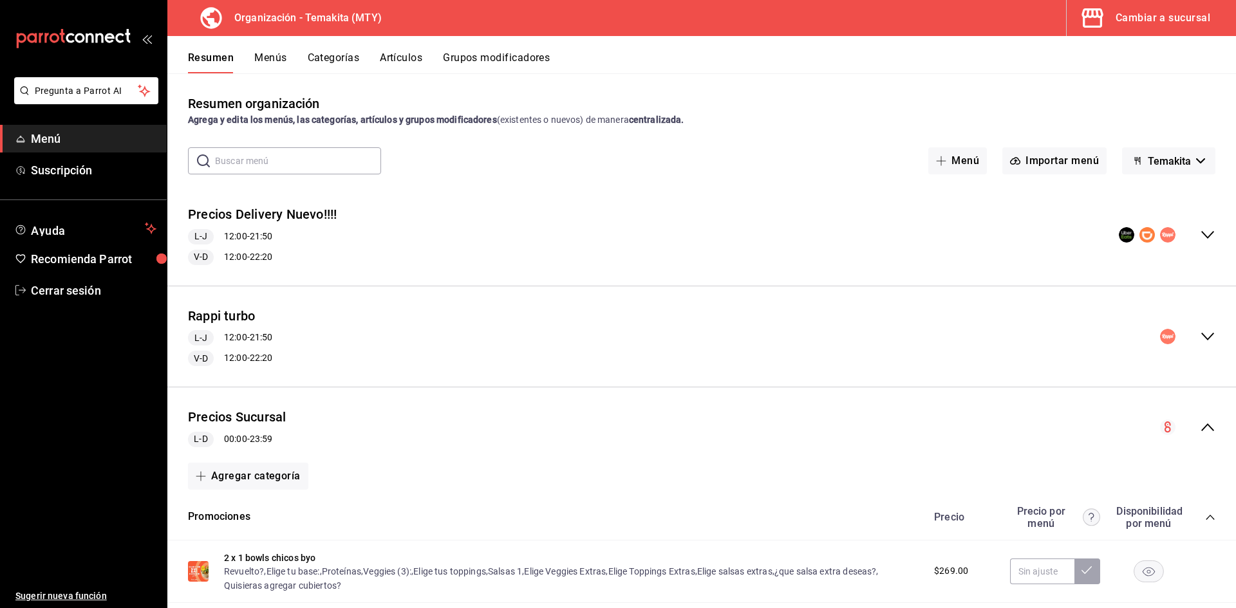
click at [271, 55] on button "Menús" at bounding box center [270, 63] width 32 height 22
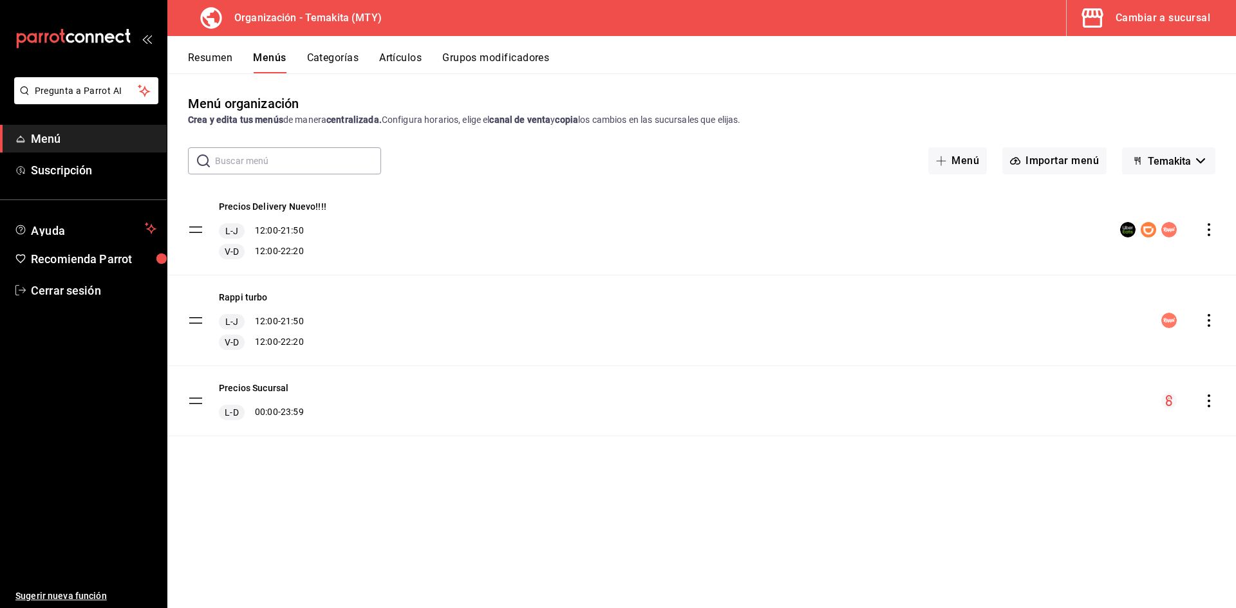
click at [1214, 232] on icon "actions" at bounding box center [1209, 229] width 13 height 13
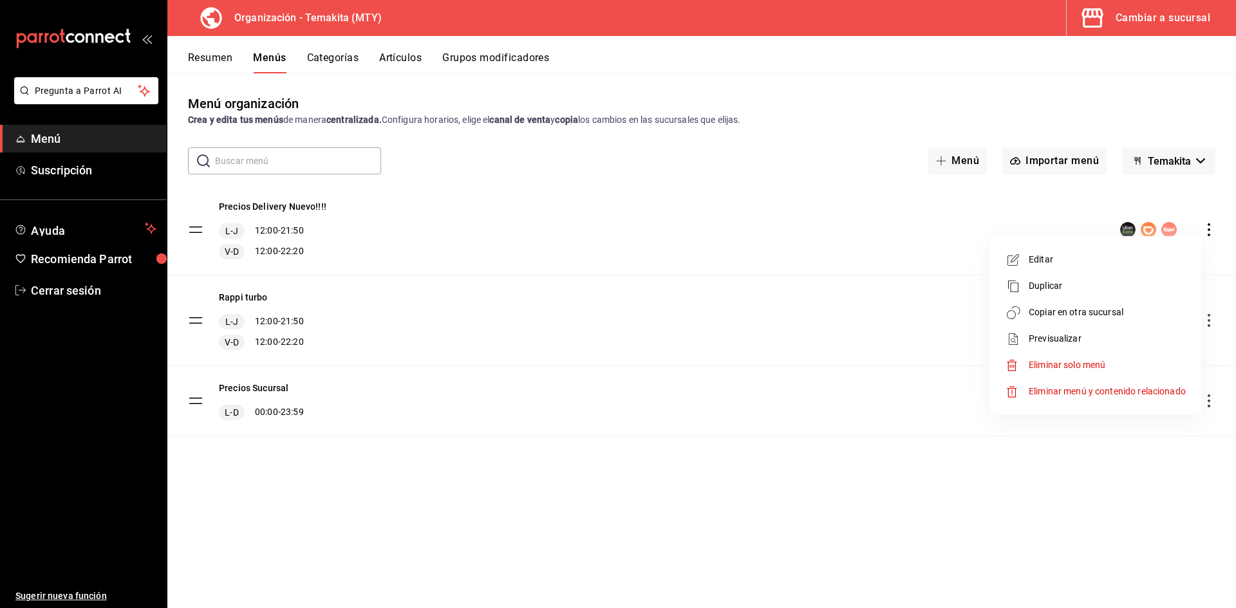
click at [937, 521] on div at bounding box center [618, 304] width 1236 height 608
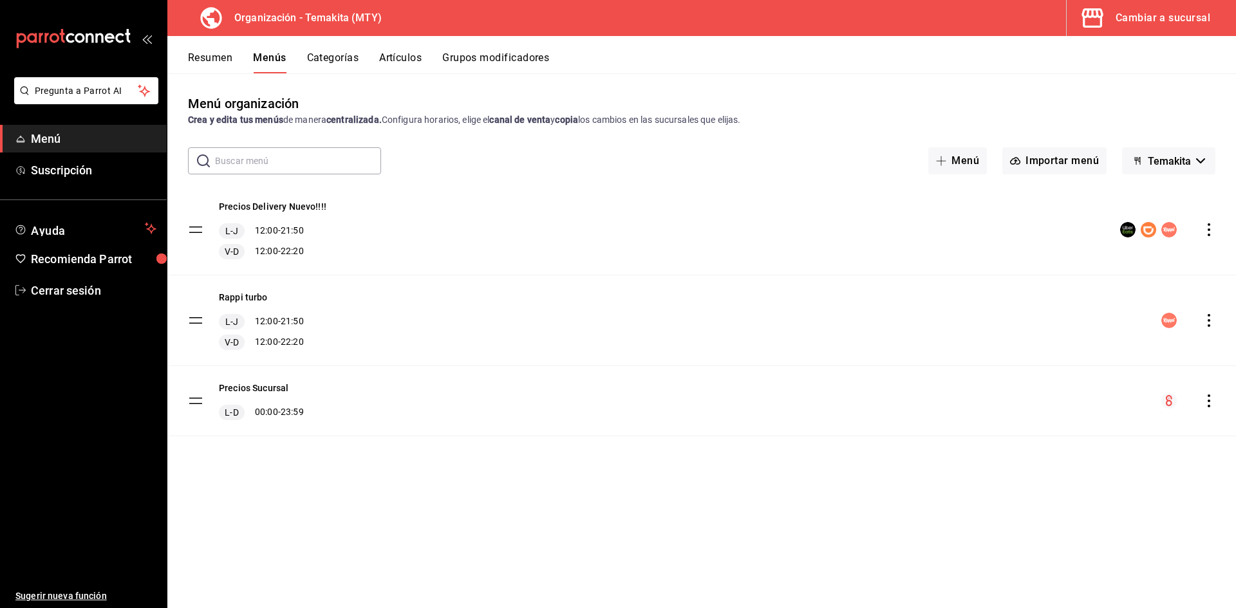
click at [211, 64] on button "Resumen" at bounding box center [210, 63] width 44 height 22
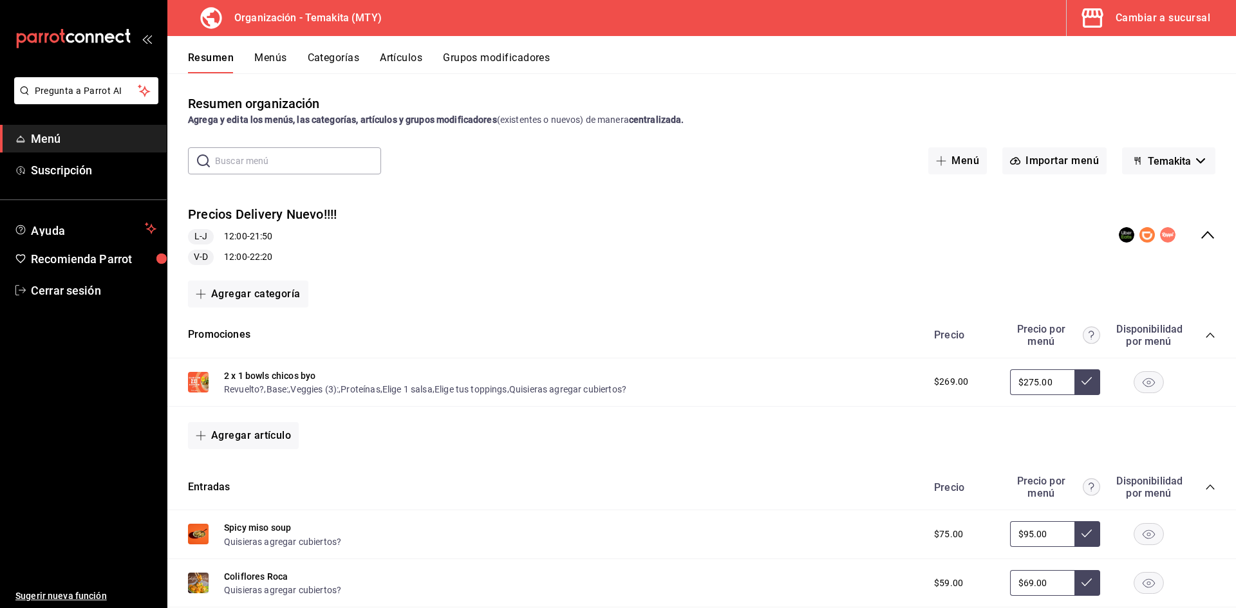
click at [1201, 238] on icon "collapse-menu-row" at bounding box center [1207, 234] width 15 height 15
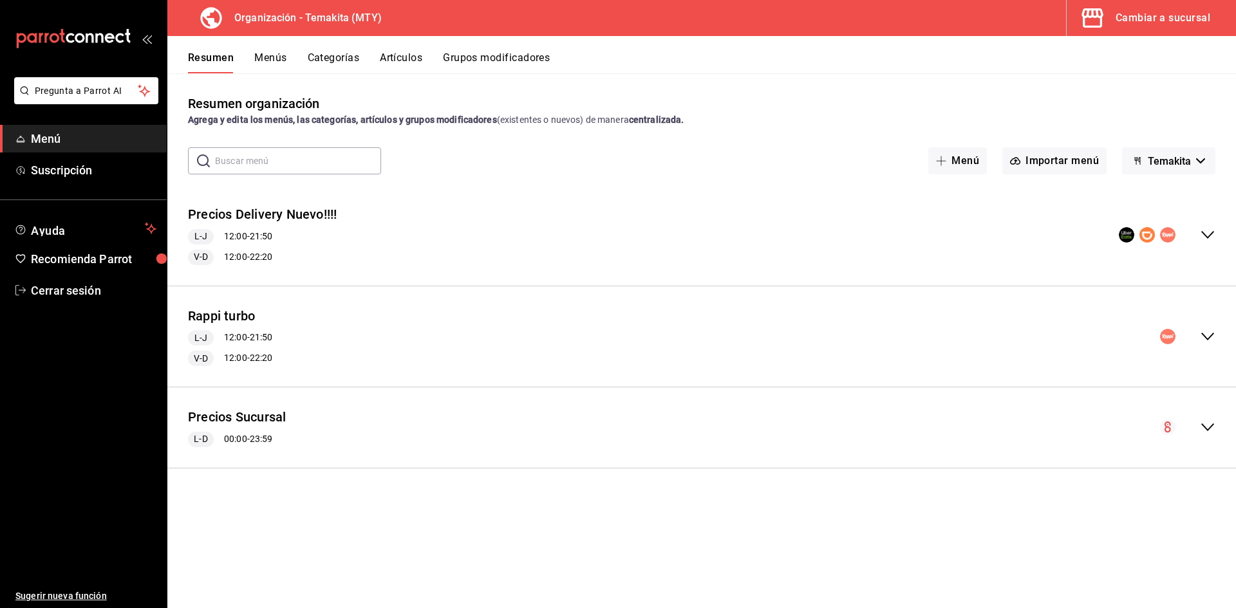
click at [1212, 413] on div "Precios Sucursal L-D 00:00 - 23:59" at bounding box center [701, 428] width 1069 height 60
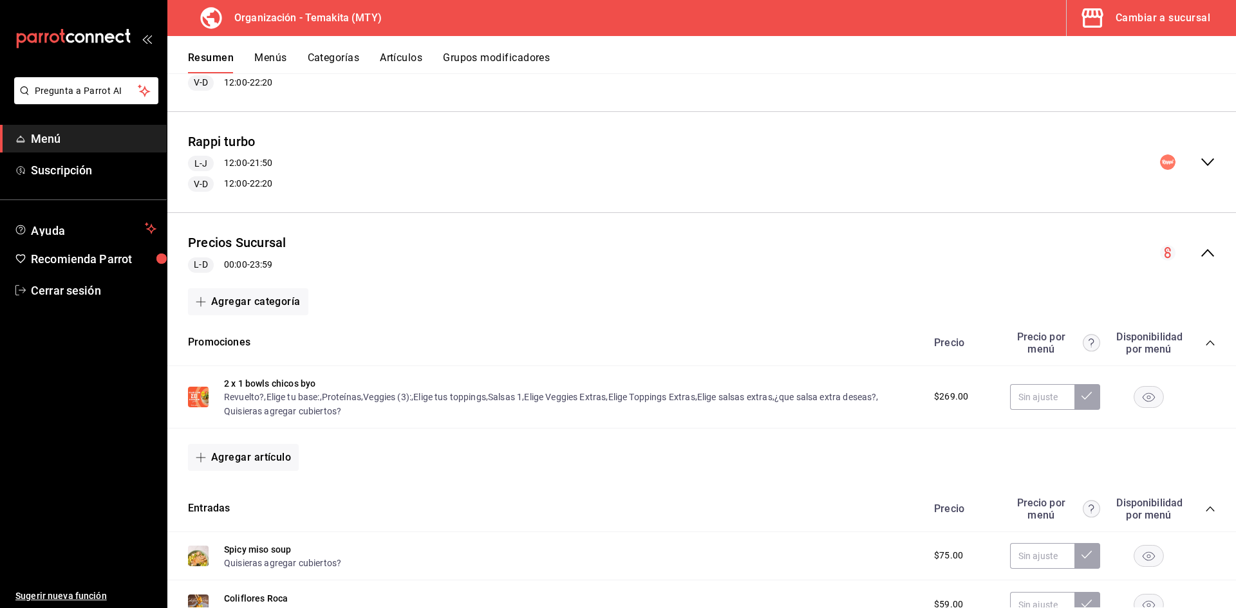
scroll to position [193, 0]
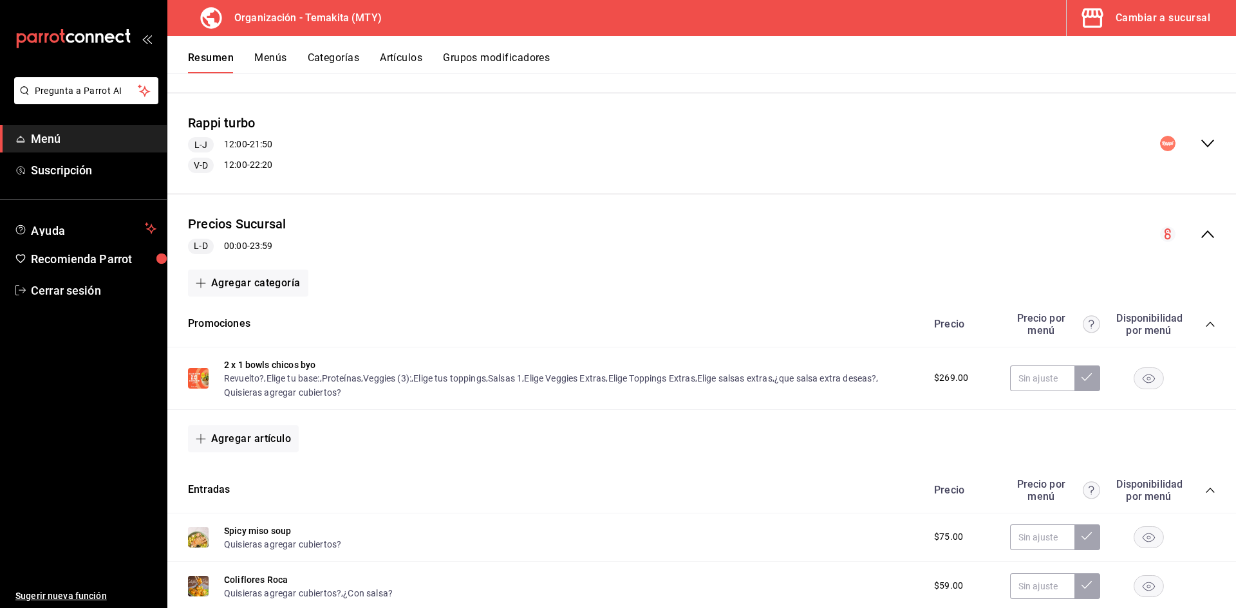
click at [935, 382] on span "$269.00" at bounding box center [951, 378] width 34 height 14
click at [232, 362] on button "2 x 1 bowls chicos byo" at bounding box center [269, 365] width 91 height 13
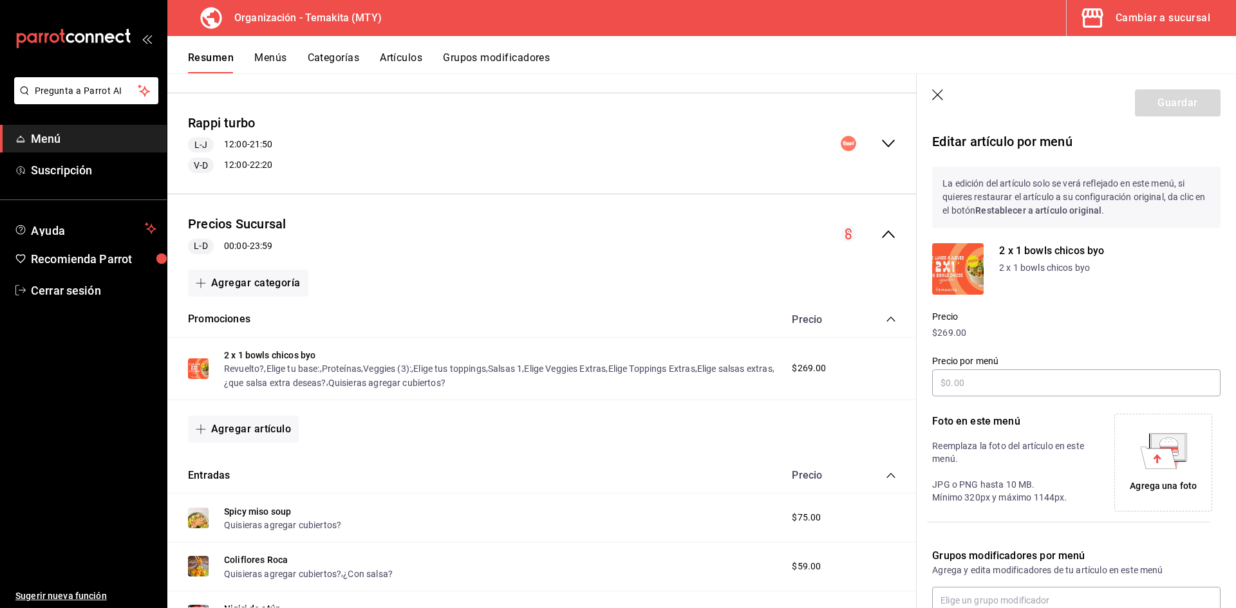
click at [940, 103] on header "Guardar" at bounding box center [1076, 100] width 319 height 53
click at [941, 81] on header "Guardar" at bounding box center [1076, 100] width 319 height 53
click at [937, 93] on icon "button" at bounding box center [937, 94] width 11 height 11
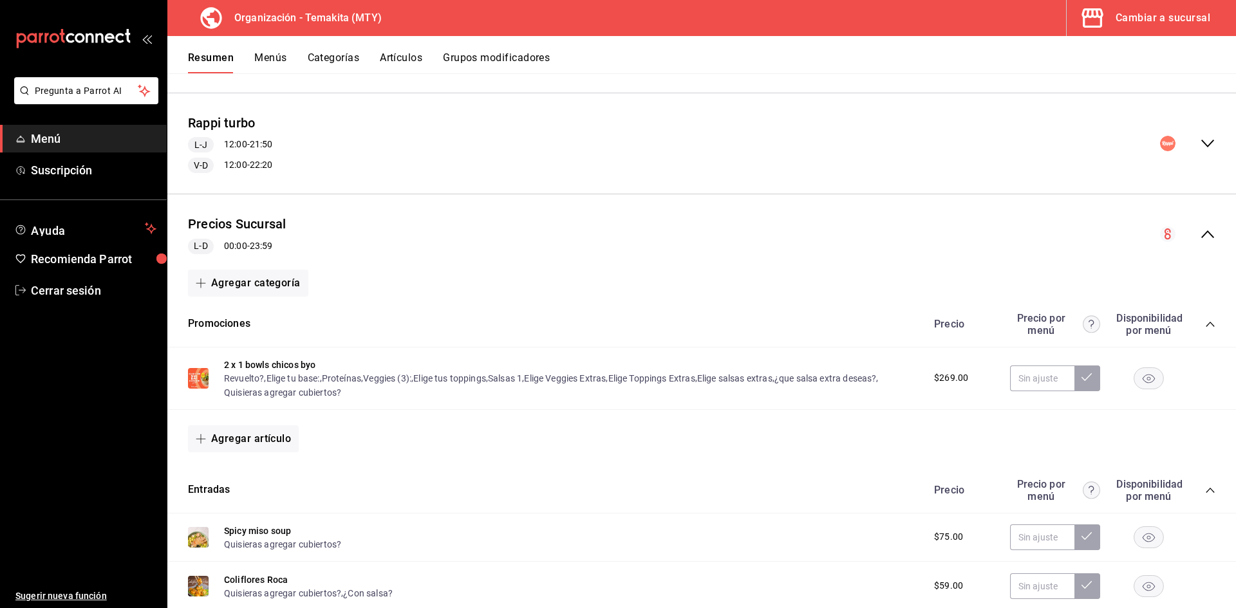
click at [140, 42] on div "mailbox folders" at bounding box center [83, 38] width 167 height 77
click at [145, 39] on icon "open_drawer_menu" at bounding box center [147, 38] width 10 height 10
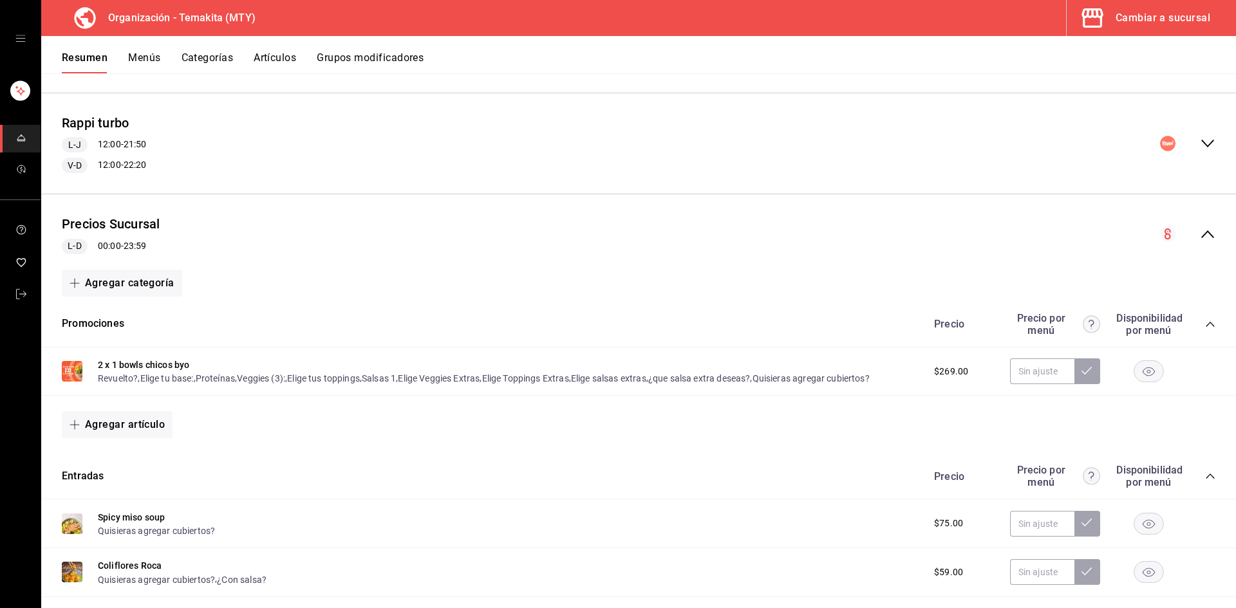
click at [26, 38] on div "mailbox folders" at bounding box center [20, 38] width 41 height 77
click at [19, 41] on icon "open drawer" at bounding box center [20, 38] width 10 height 6
